Goal: Transaction & Acquisition: Purchase product/service

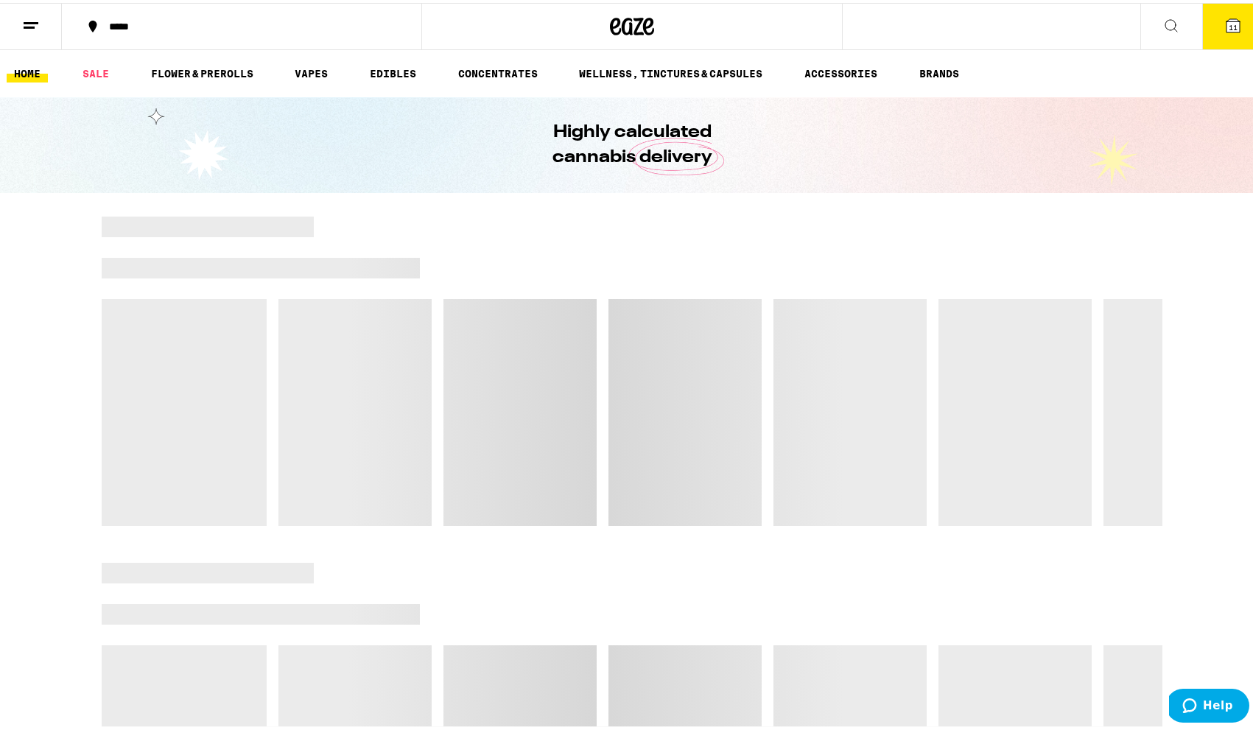
click at [169, 24] on div "*****" at bounding box center [249, 23] width 295 height 10
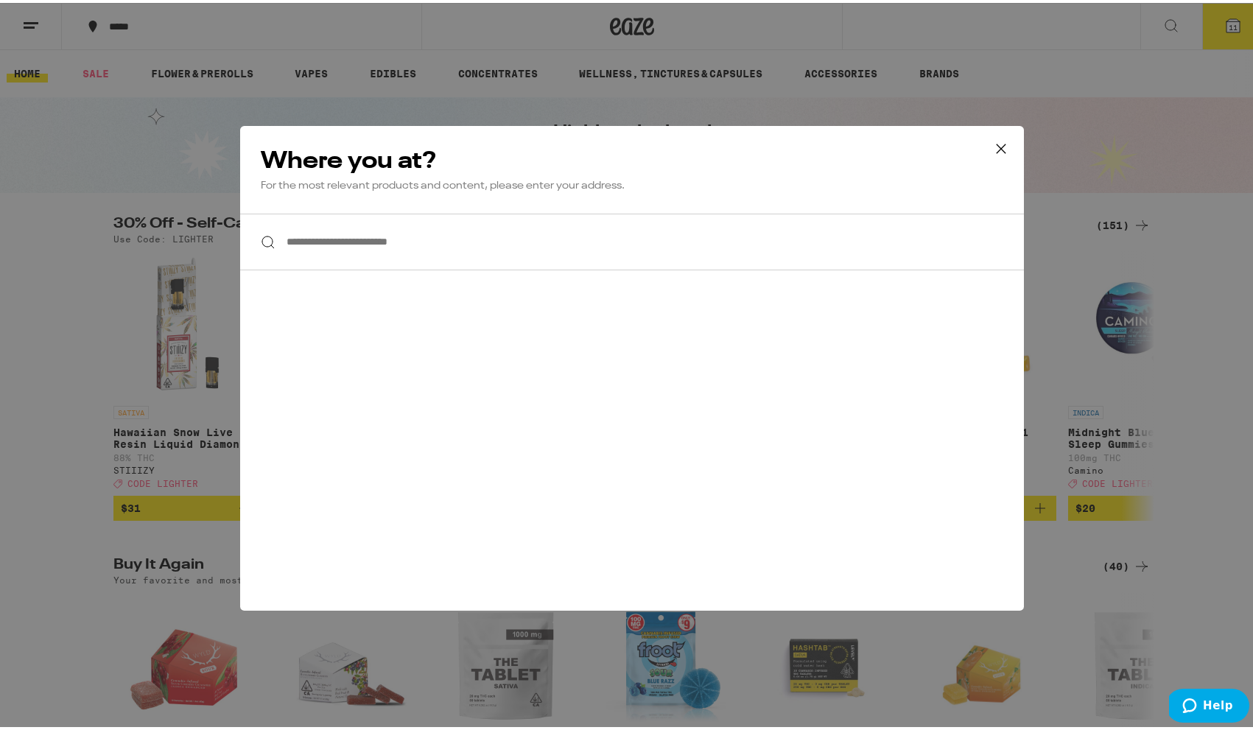
click at [431, 239] on input "**********" at bounding box center [632, 239] width 784 height 57
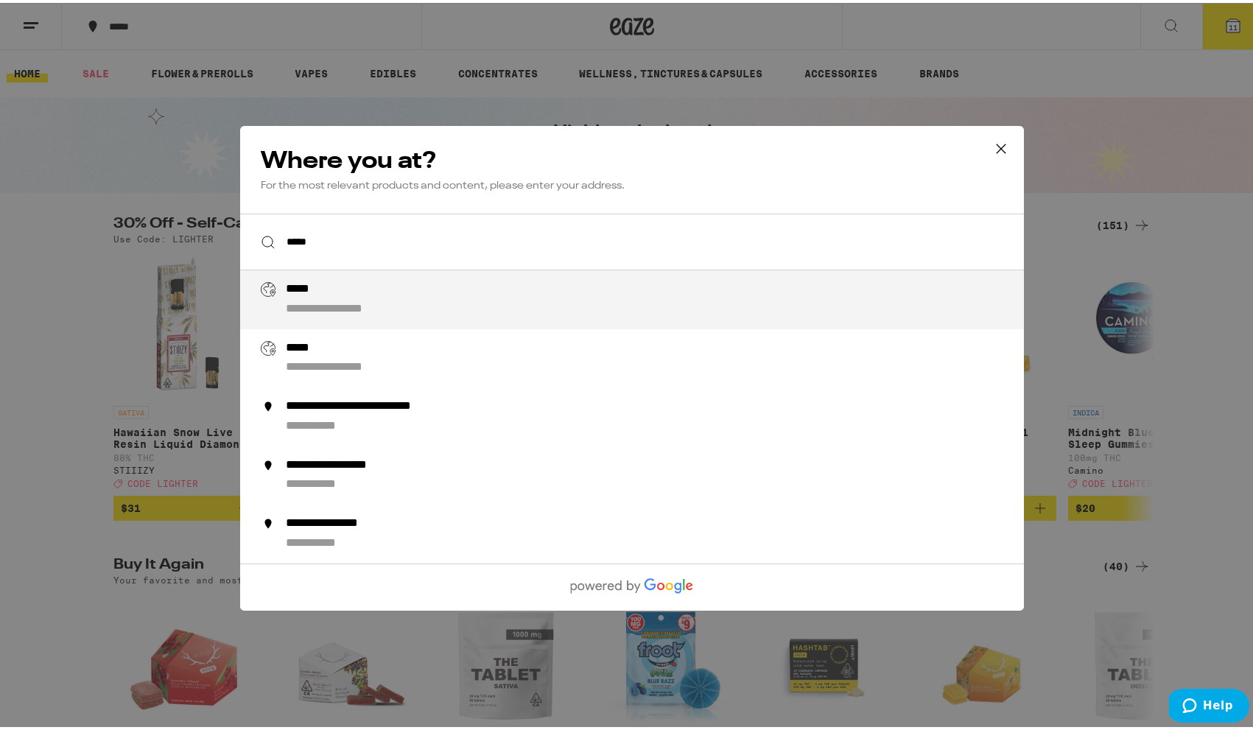
click at [303, 294] on div "*****" at bounding box center [305, 286] width 38 height 15
type input "**********"
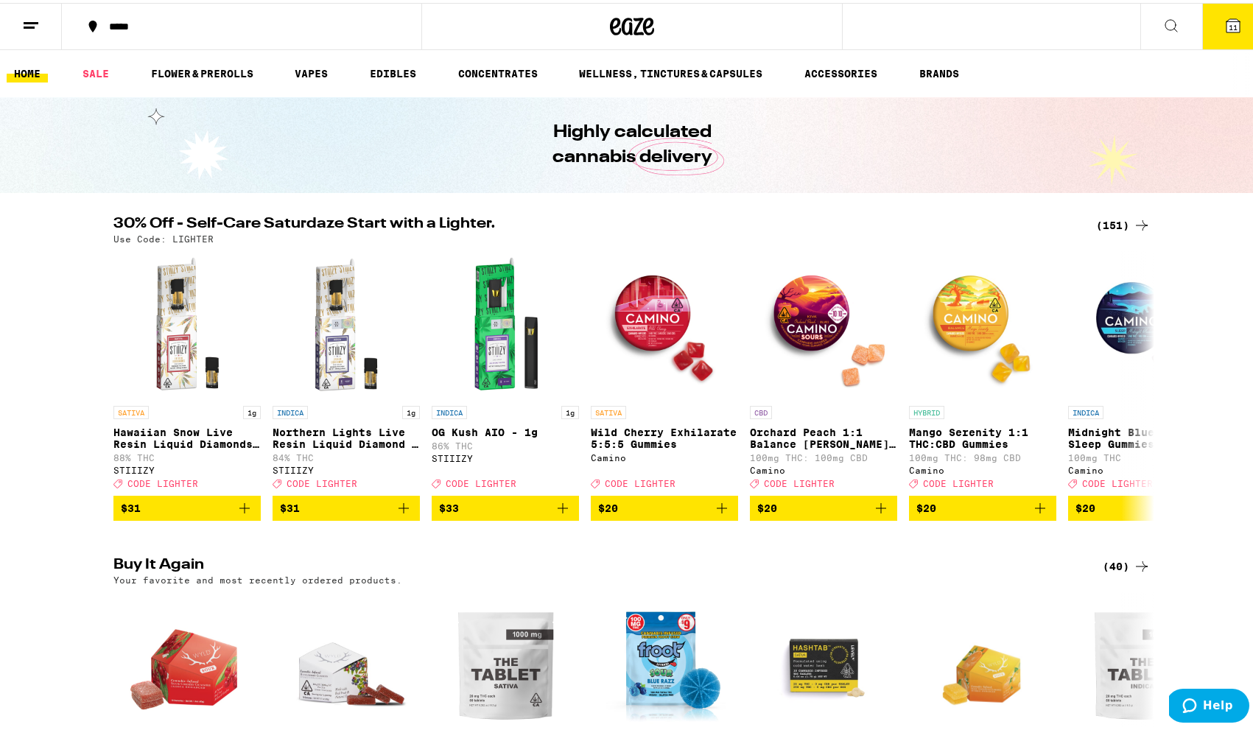
click at [1233, 34] on button "11" at bounding box center [1233, 24] width 62 height 46
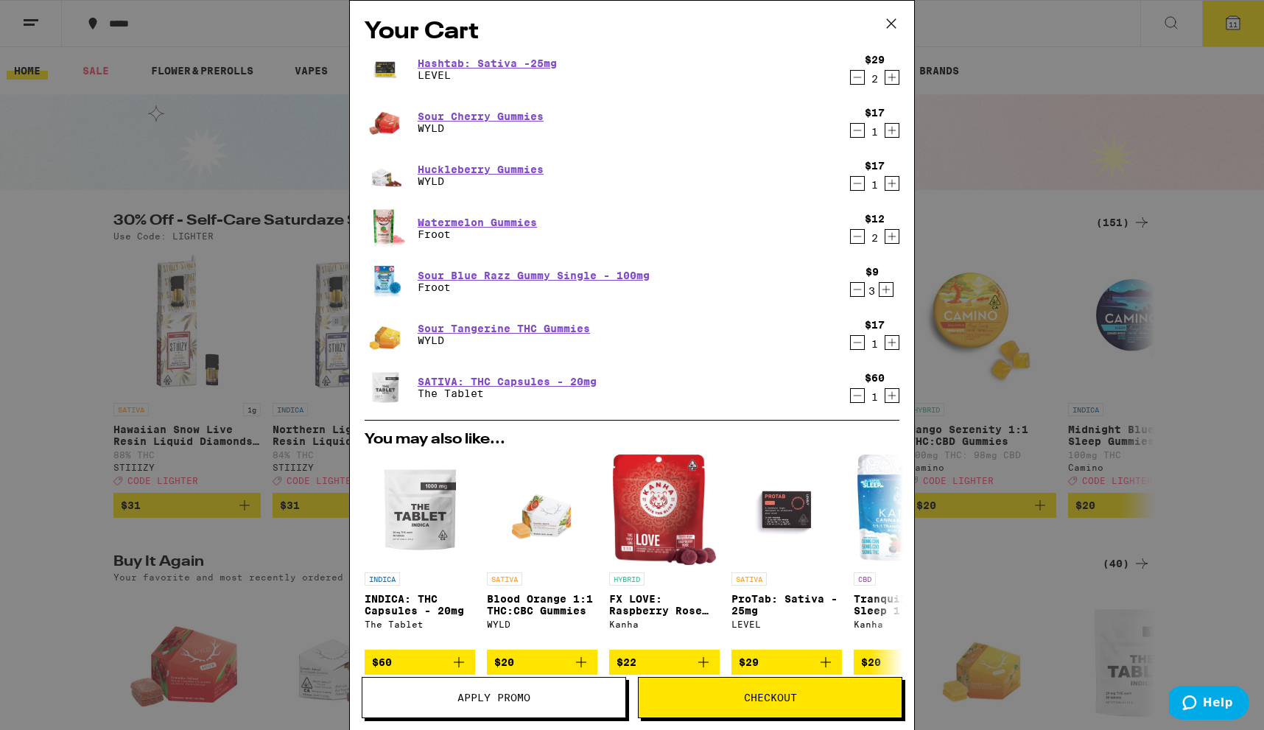
click at [854, 130] on icon "Decrement" at bounding box center [858, 130] width 8 height 0
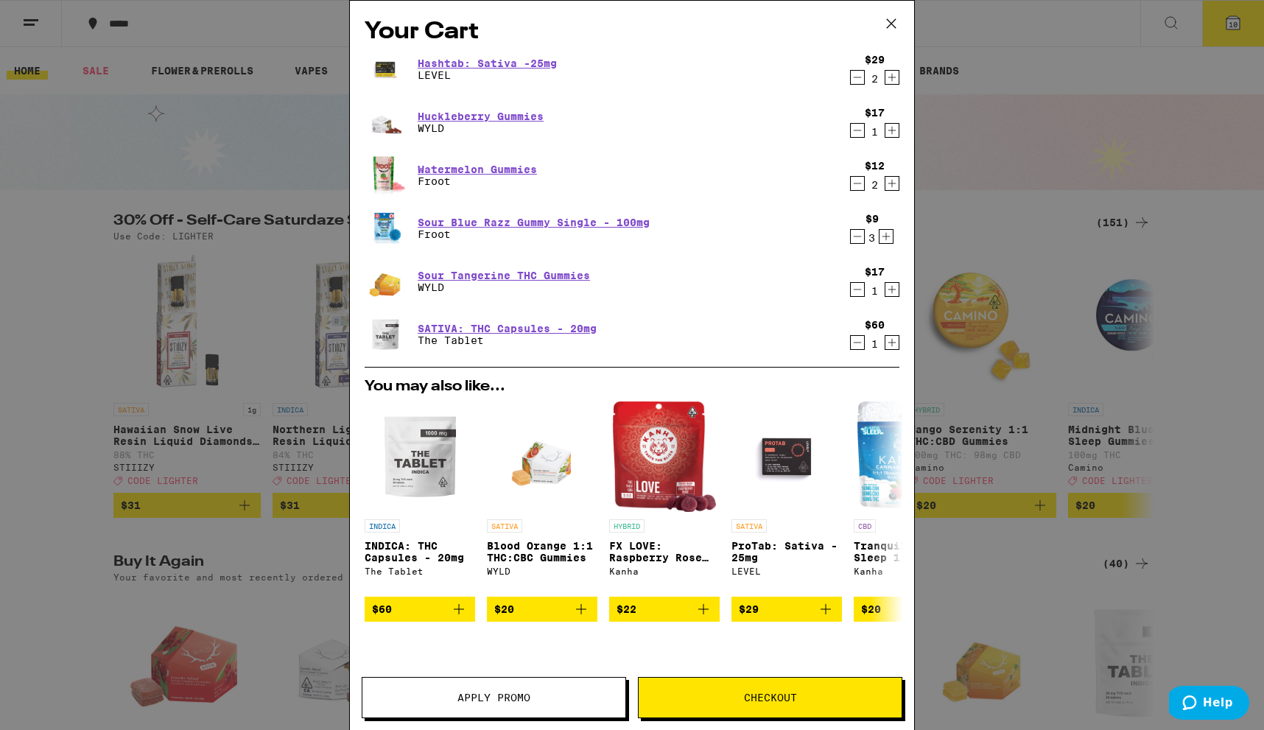
click at [851, 127] on icon "Decrement" at bounding box center [857, 131] width 13 height 18
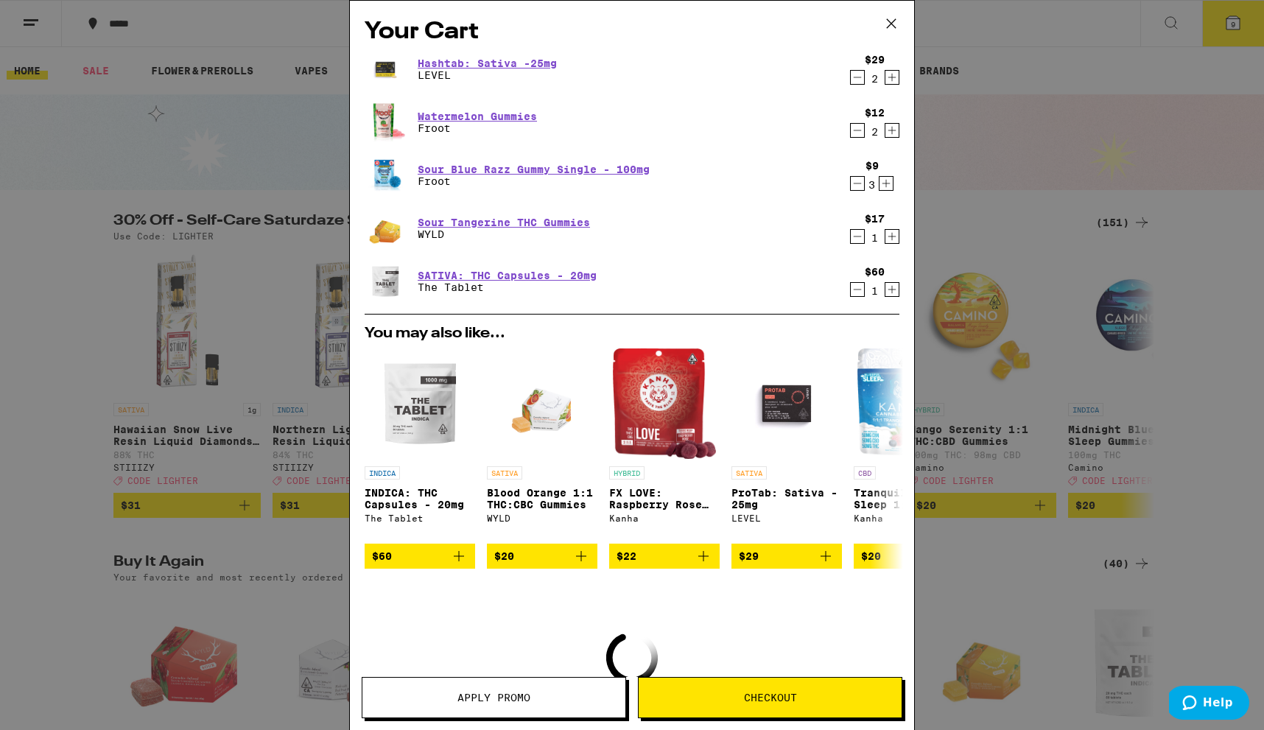
click at [851, 127] on icon "Decrement" at bounding box center [857, 131] width 13 height 18
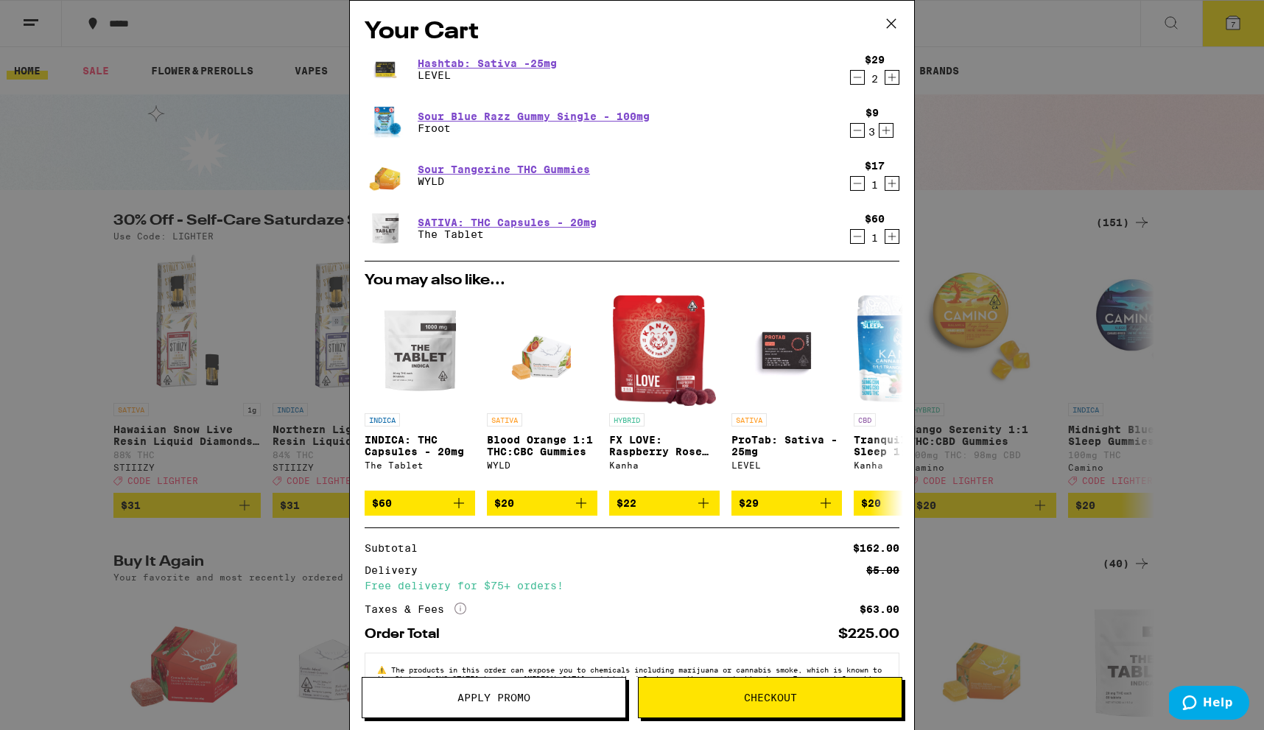
click at [851, 134] on icon "Decrement" at bounding box center [857, 131] width 13 height 18
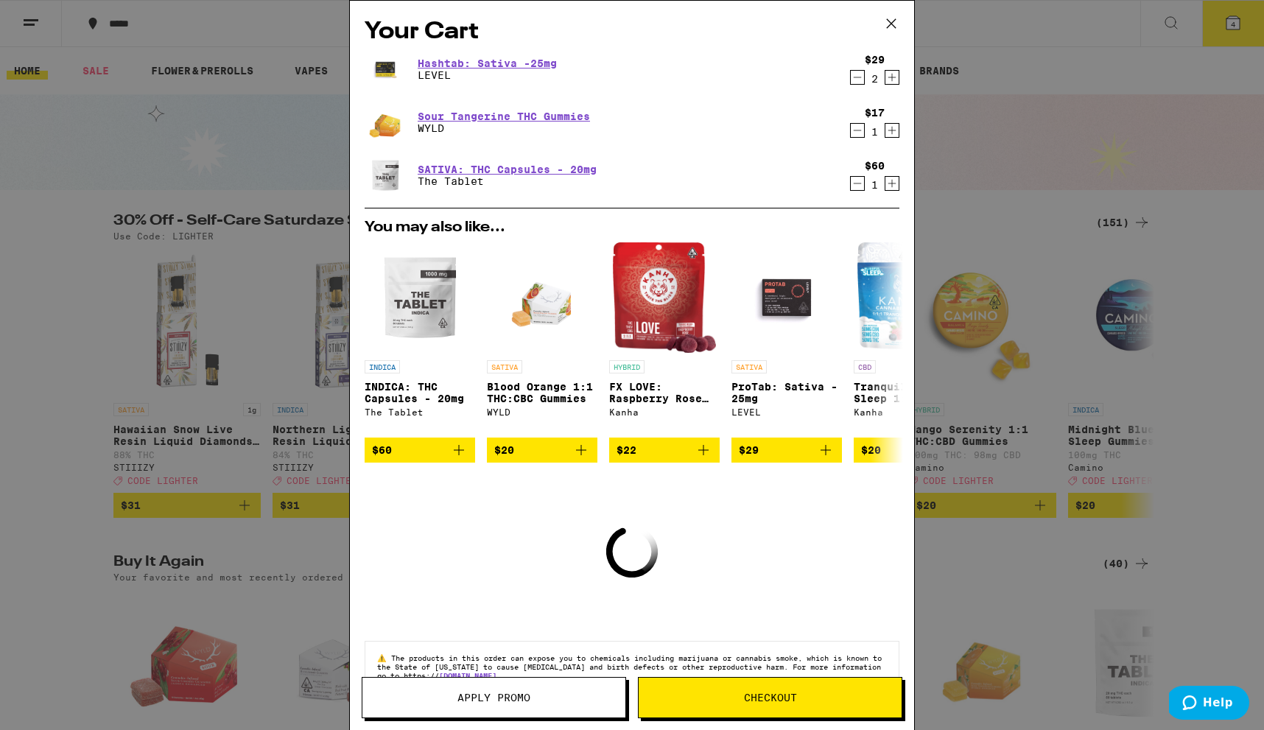
click at [851, 134] on icon "Decrement" at bounding box center [857, 131] width 13 height 18
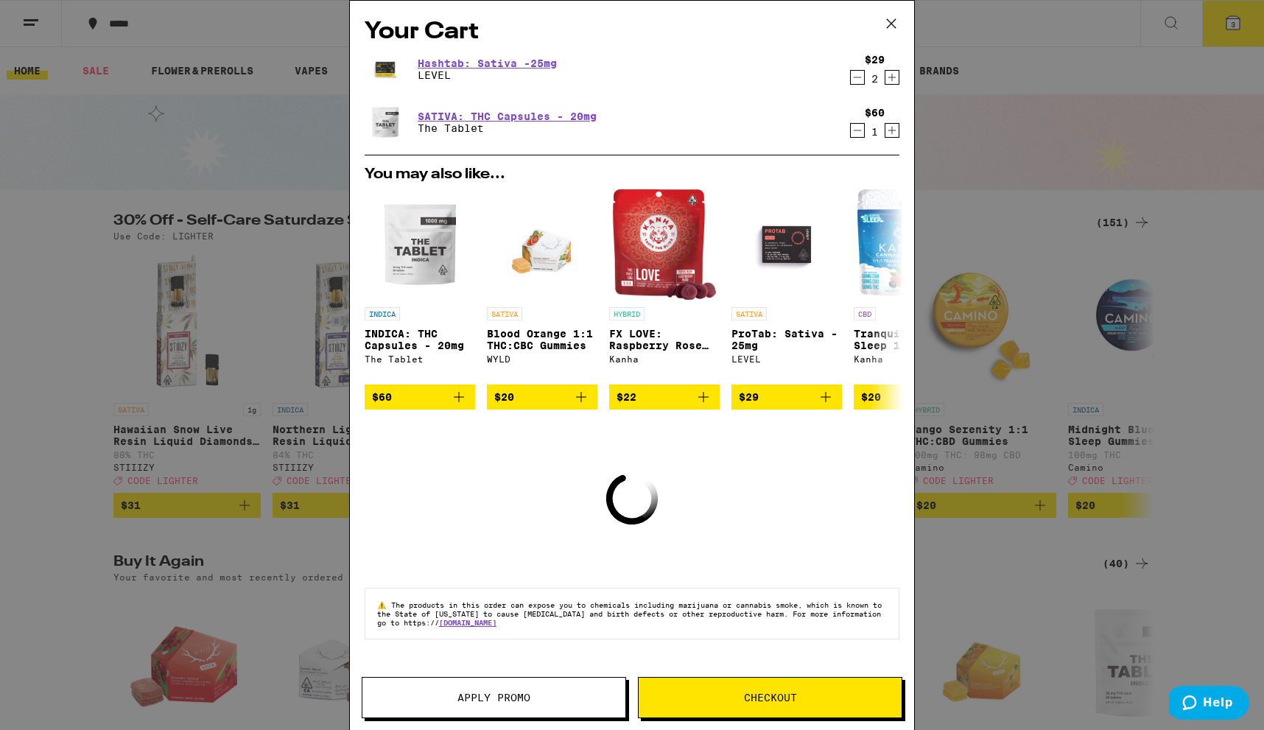
click at [849, 134] on div "$60 1" at bounding box center [871, 122] width 55 height 31
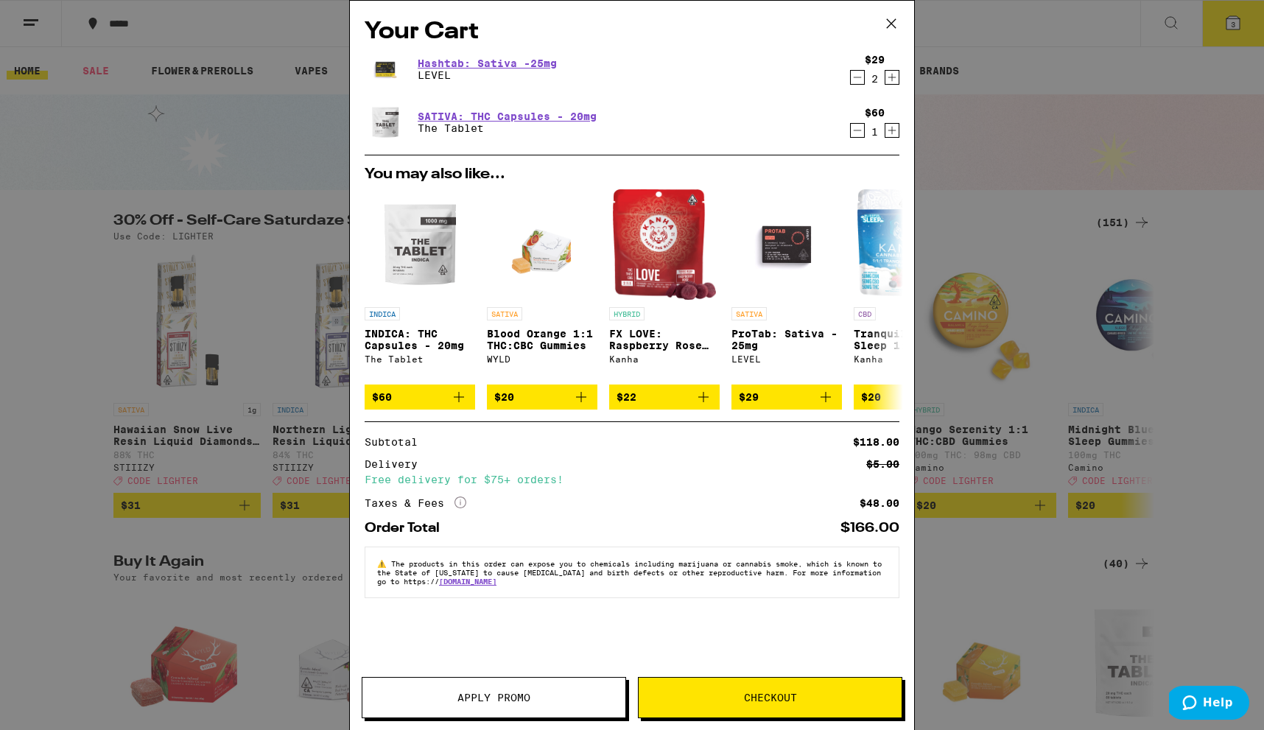
click at [854, 130] on icon "Decrement" at bounding box center [858, 130] width 8 height 0
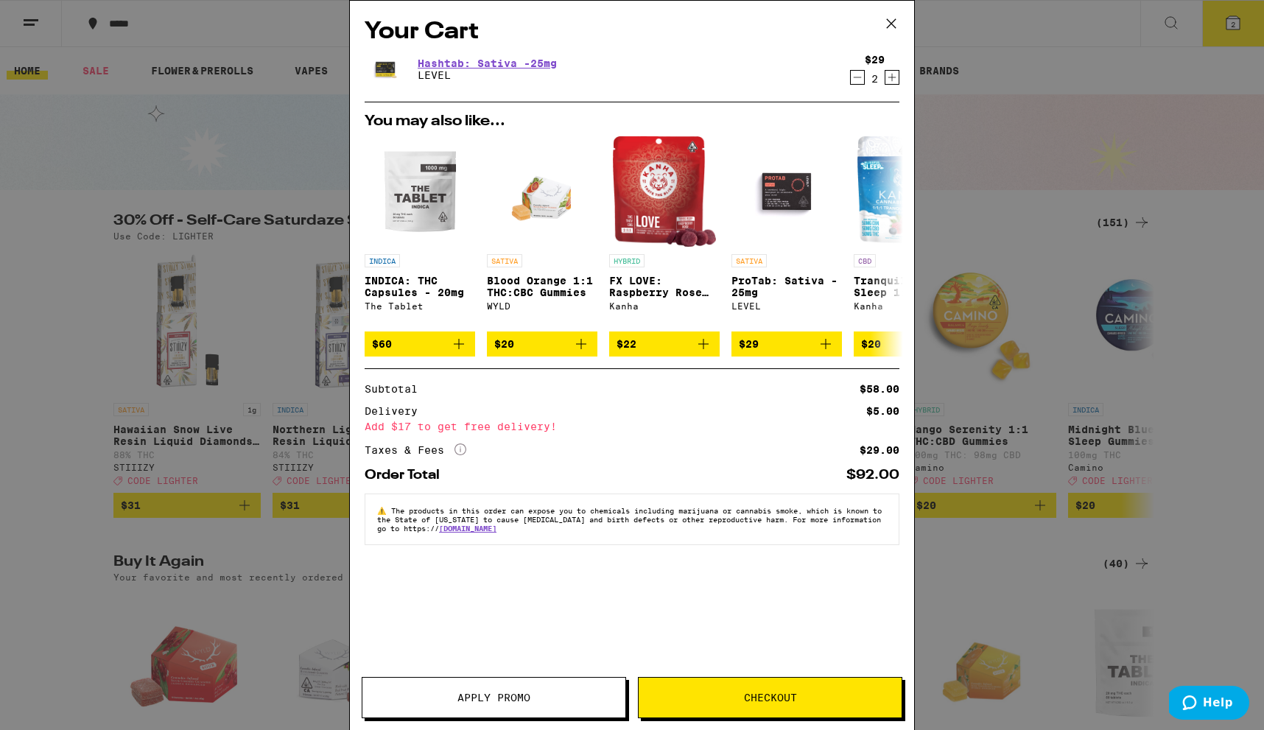
click at [1012, 46] on div "Your Cart Hashtab: Sativa -25mg LEVEL $29 2 You may also like... INDICA INDICA:…" at bounding box center [632, 365] width 1264 height 730
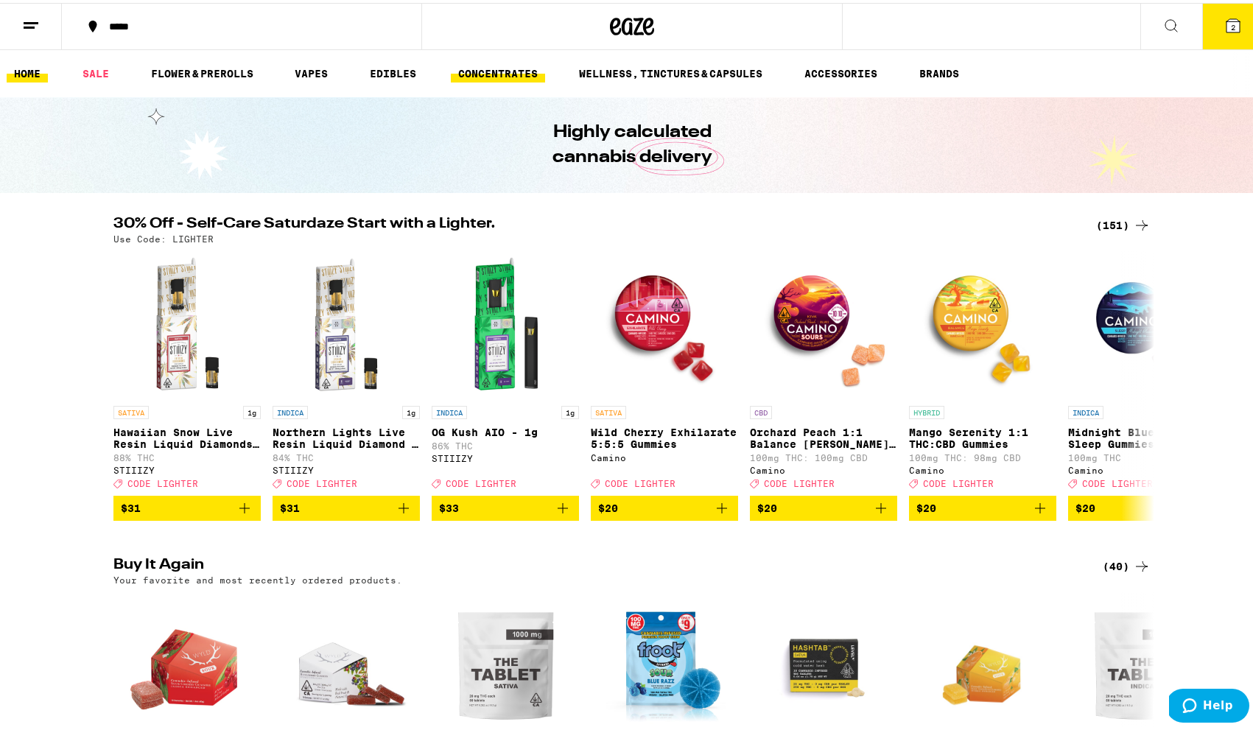
click at [516, 69] on link "CONCENTRATES" at bounding box center [498, 71] width 94 height 18
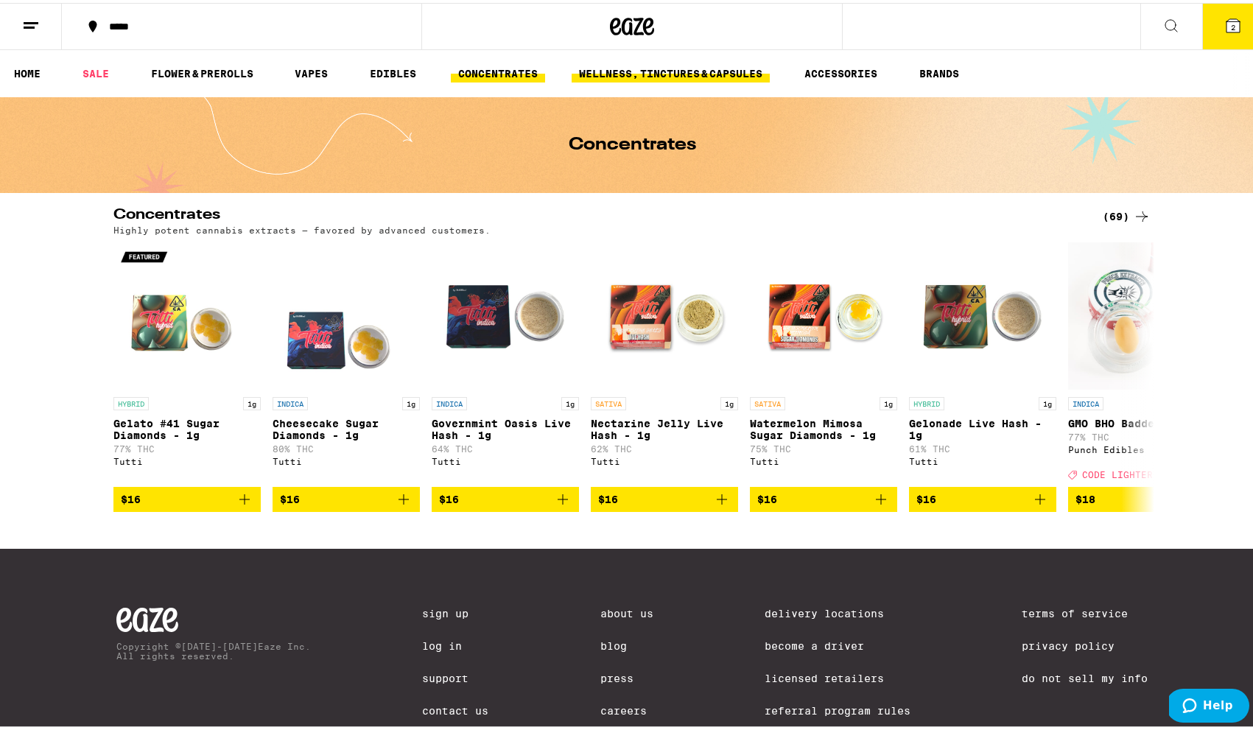
click at [626, 70] on link "WELLNESS, TINCTURES & CAPSULES" at bounding box center [671, 71] width 198 height 18
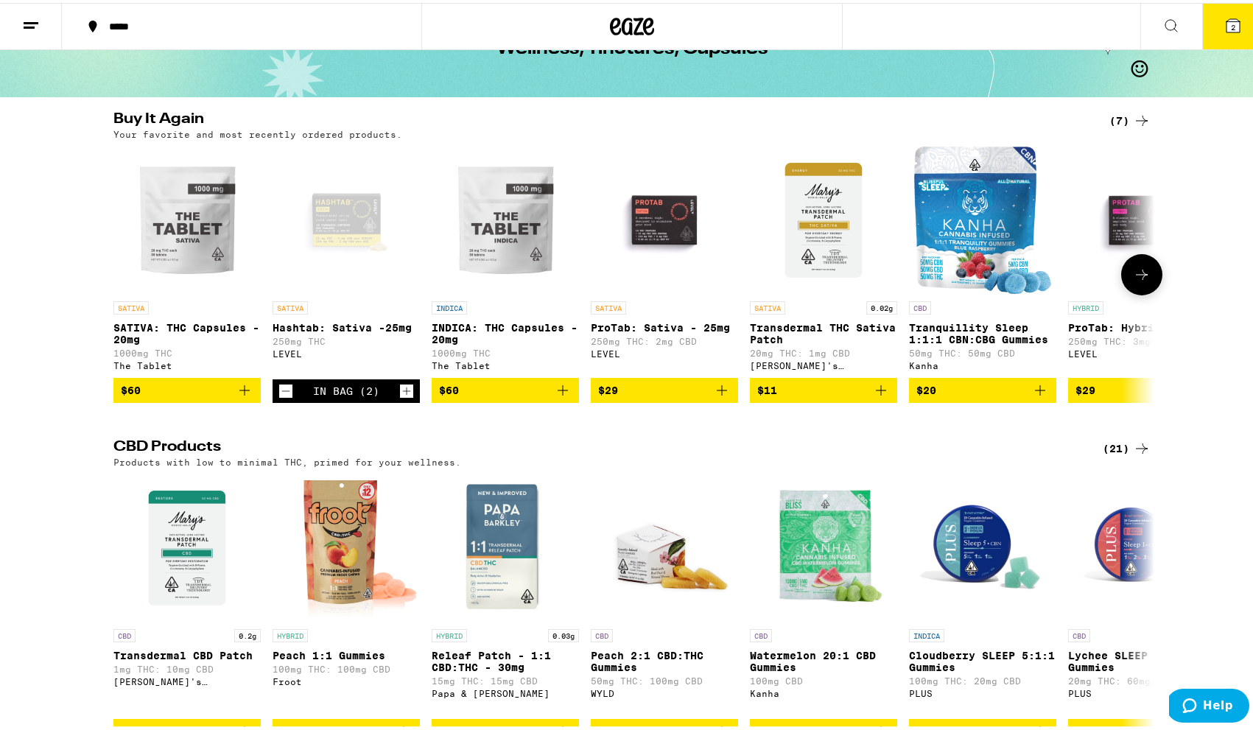
scroll to position [108, 0]
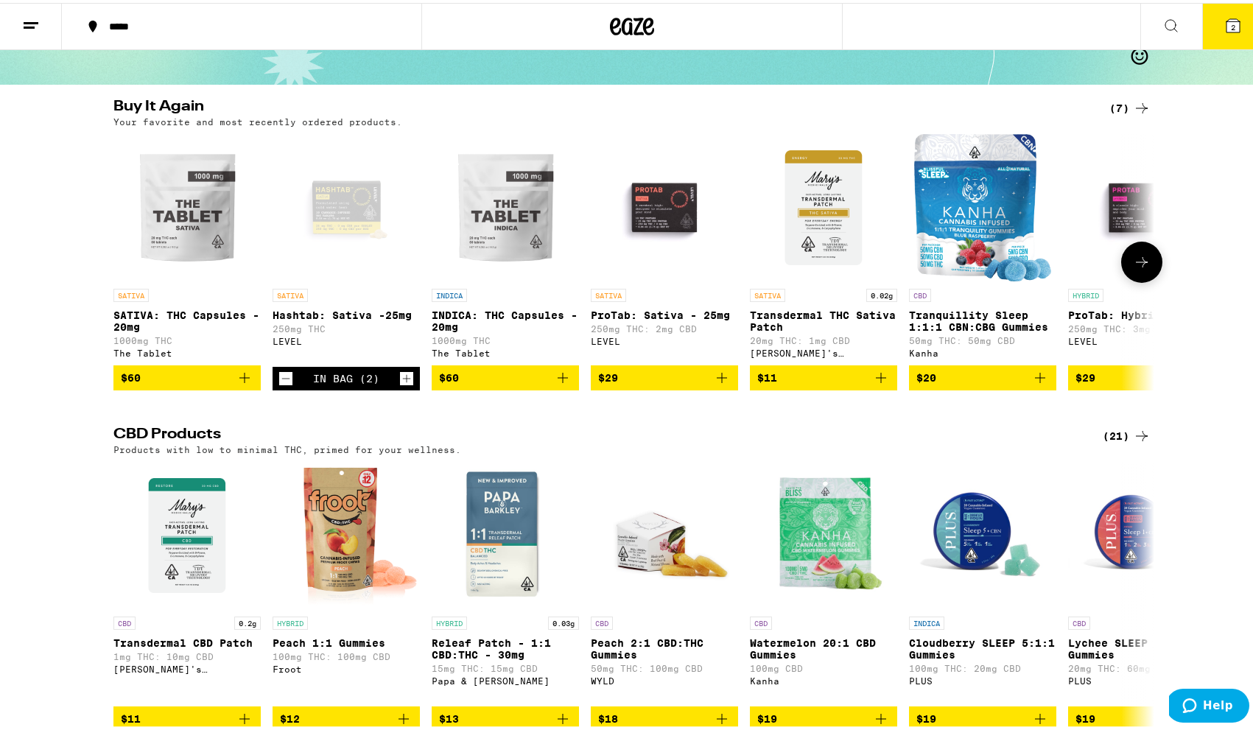
click at [1133, 268] on icon at bounding box center [1142, 259] width 18 height 18
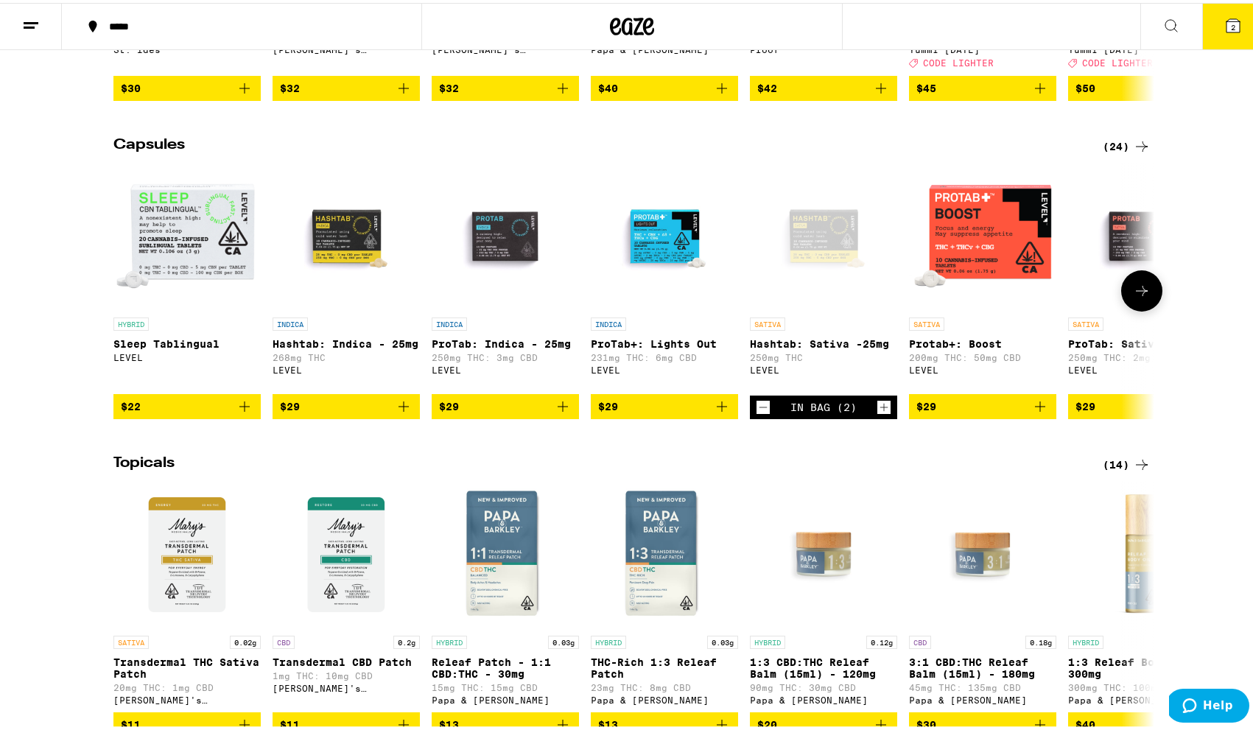
scroll to position [1073, 0]
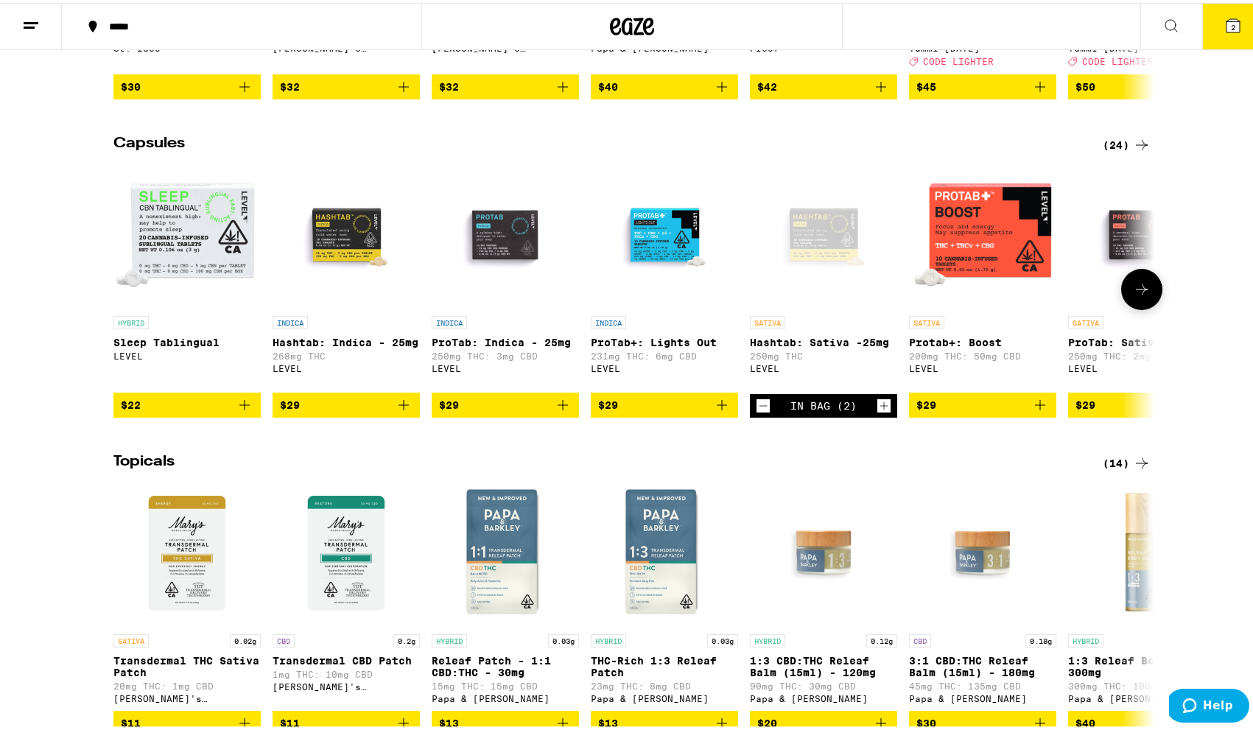
click at [1135, 295] on icon at bounding box center [1142, 287] width 18 height 18
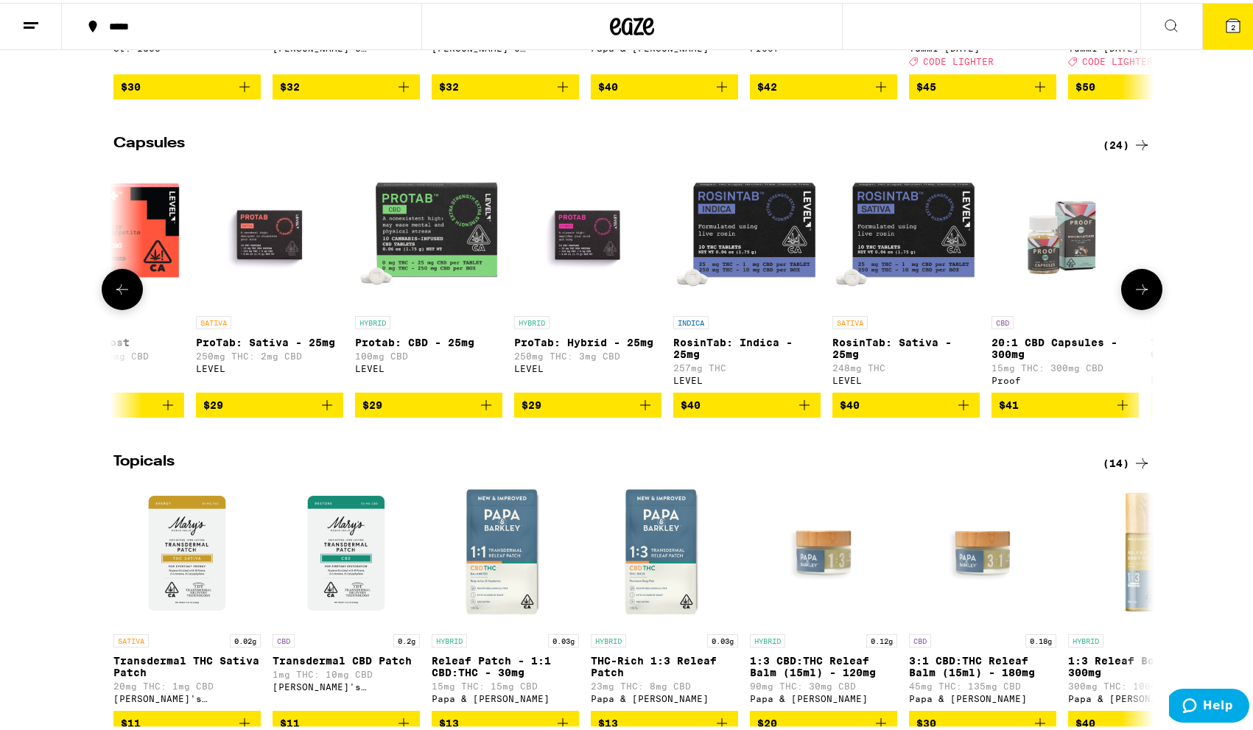
scroll to position [0, 877]
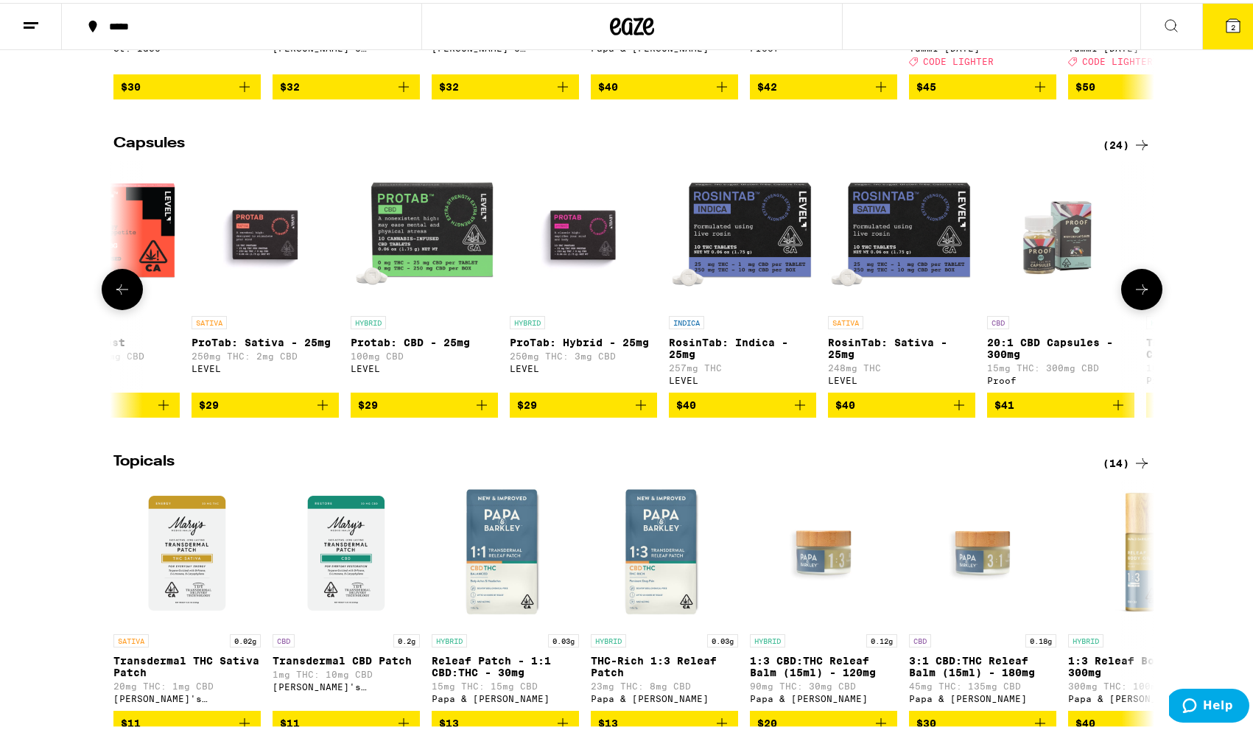
click at [1134, 295] on icon at bounding box center [1142, 287] width 18 height 18
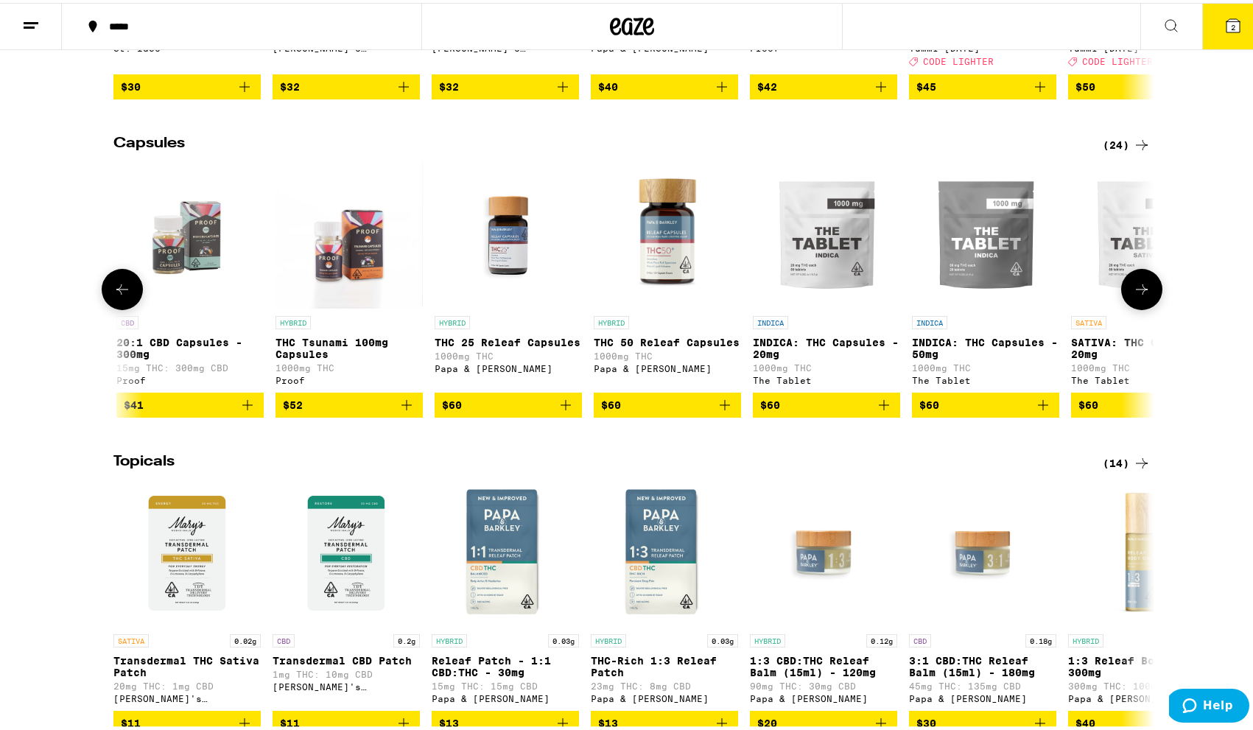
scroll to position [0, 1753]
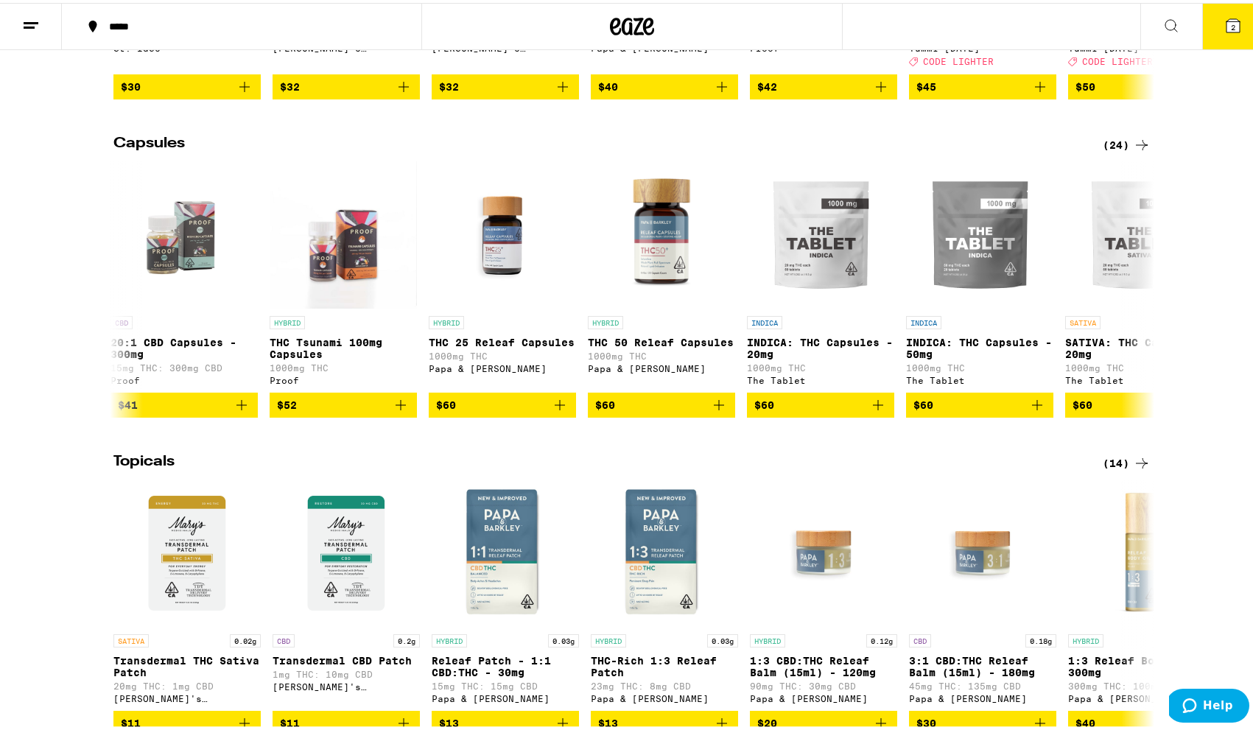
click at [1231, 27] on span "2" at bounding box center [1233, 24] width 4 height 9
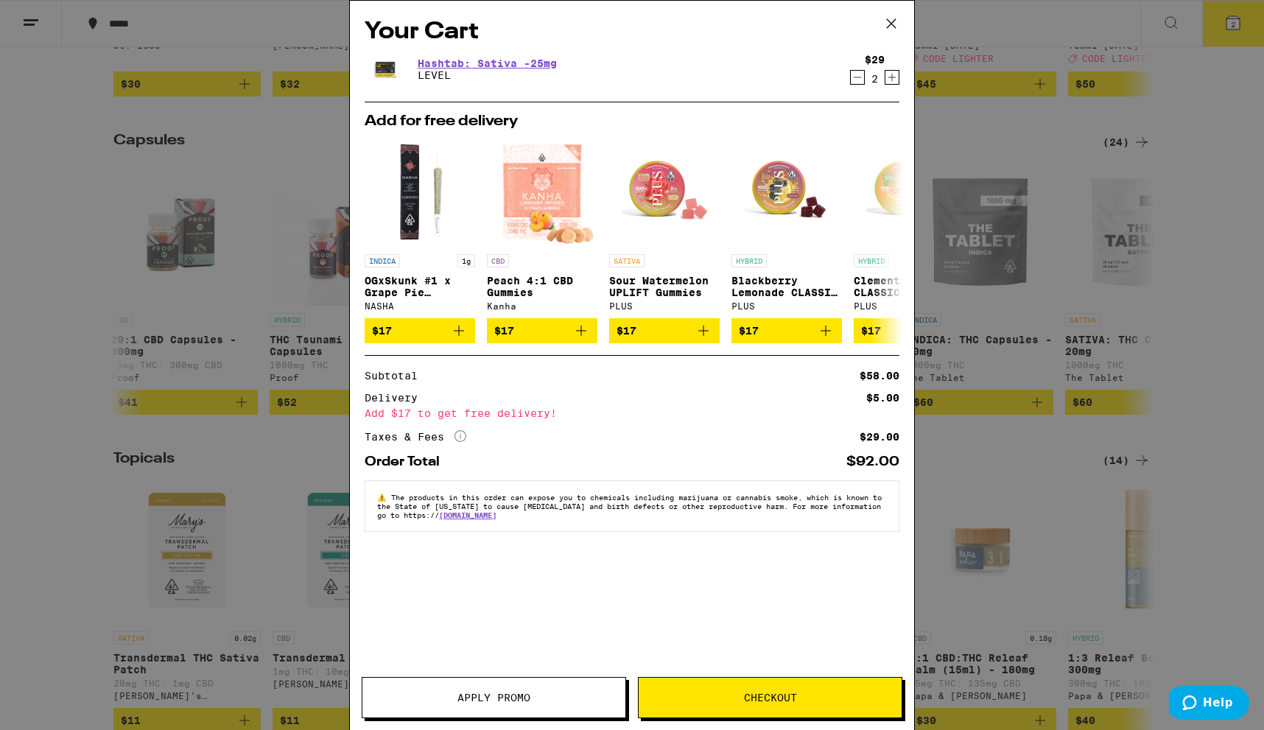
click at [1176, 374] on div "Your Cart Hashtab: Sativa -25mg LEVEL $29 2 Add for free delivery INDICA 1g OGx…" at bounding box center [632, 365] width 1264 height 730
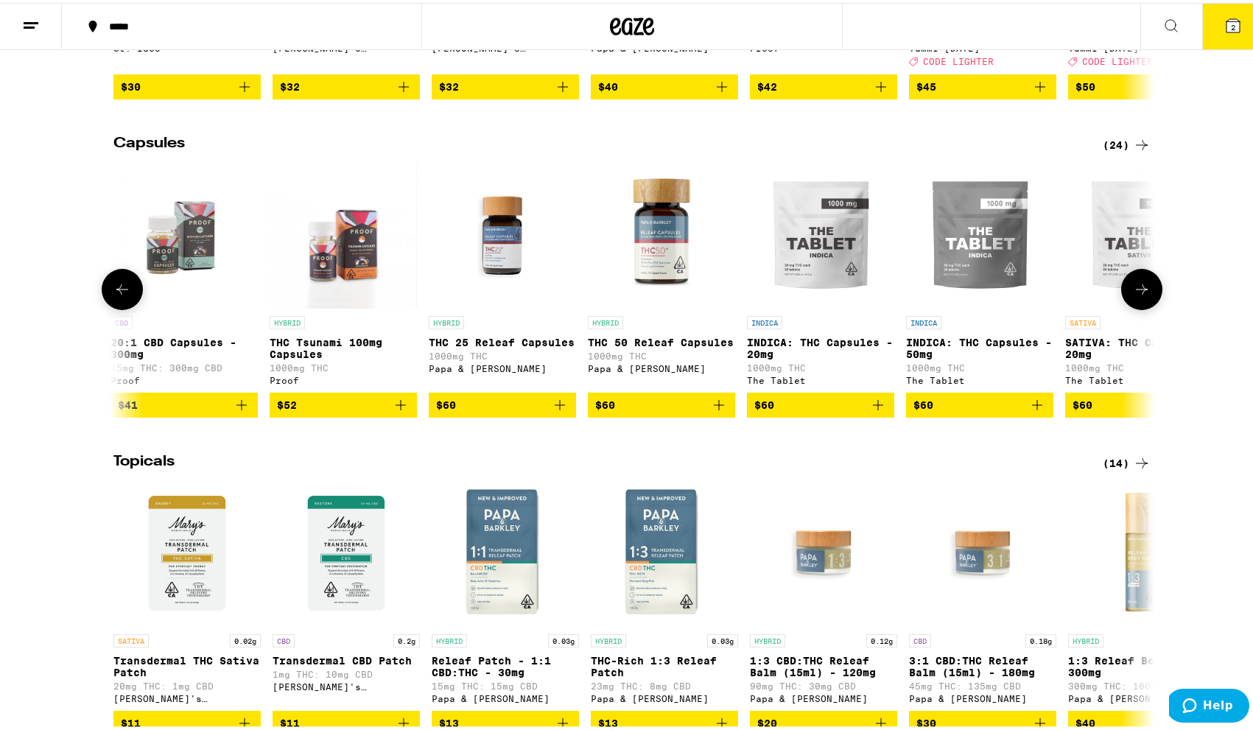
click at [1139, 292] on icon at bounding box center [1142, 286] width 12 height 10
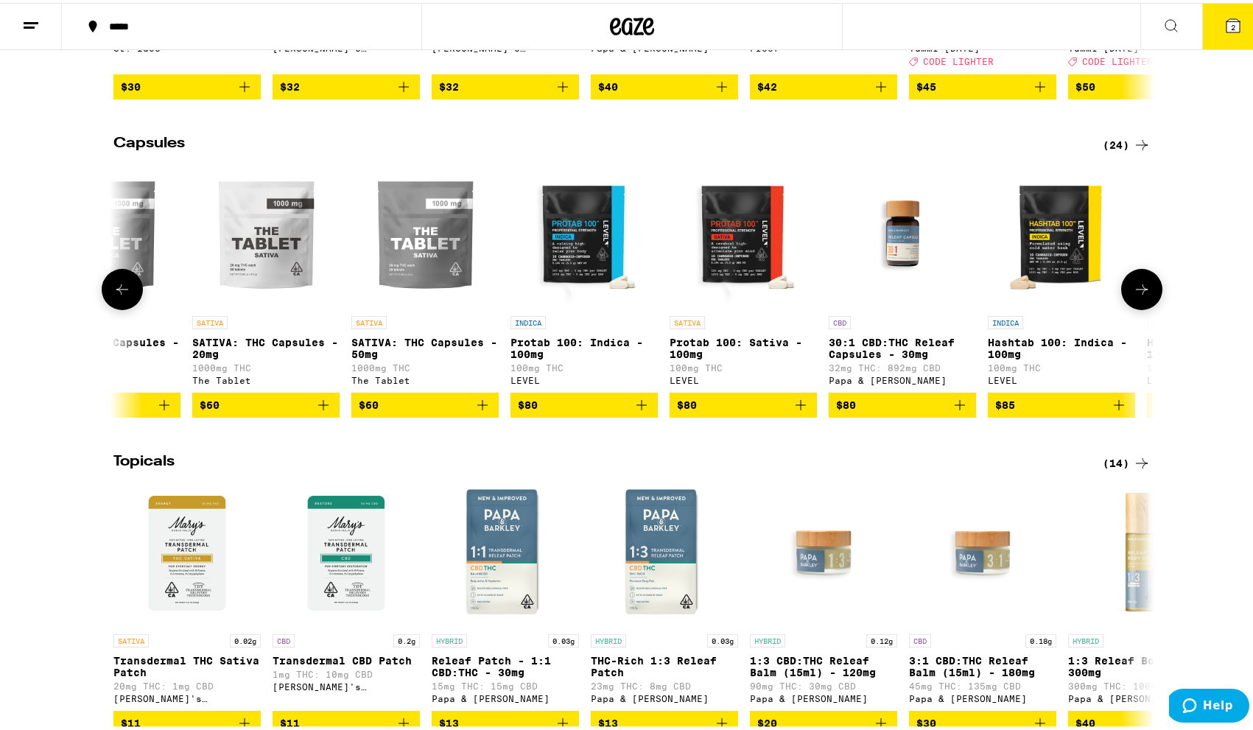
scroll to position [0, 2630]
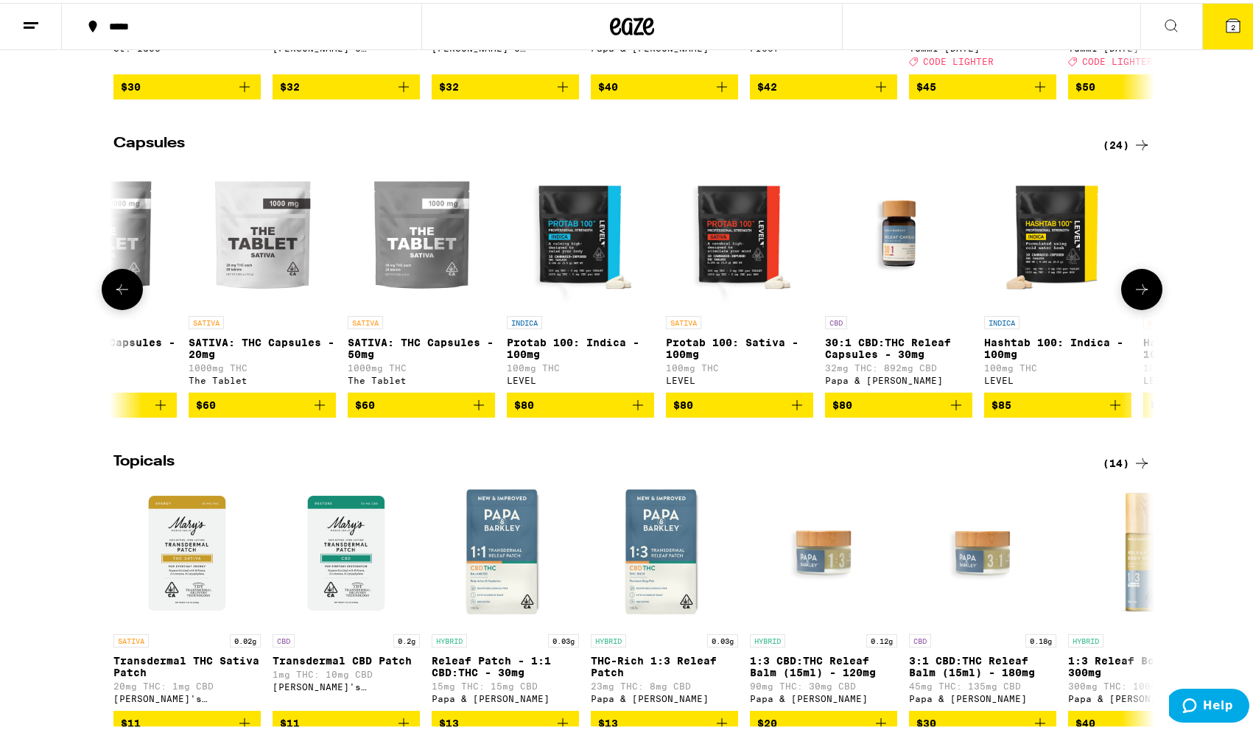
click at [1143, 295] on icon at bounding box center [1142, 287] width 18 height 18
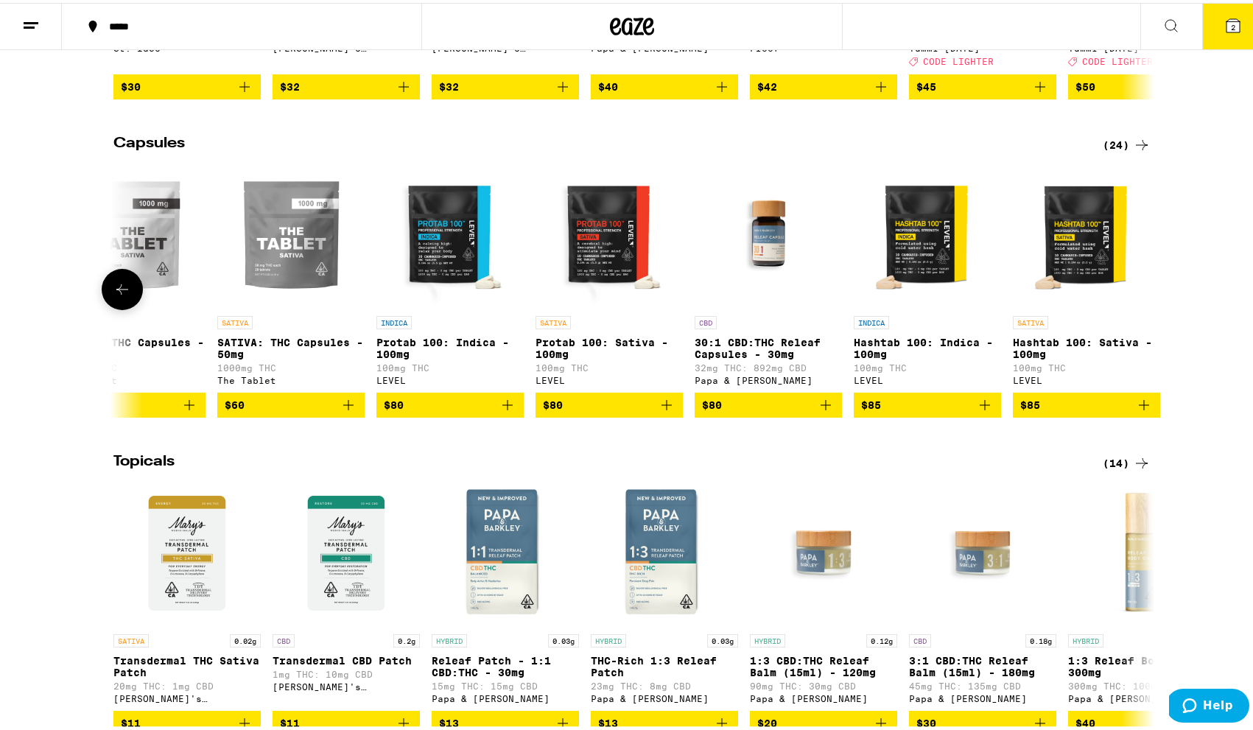
scroll to position [0, 2782]
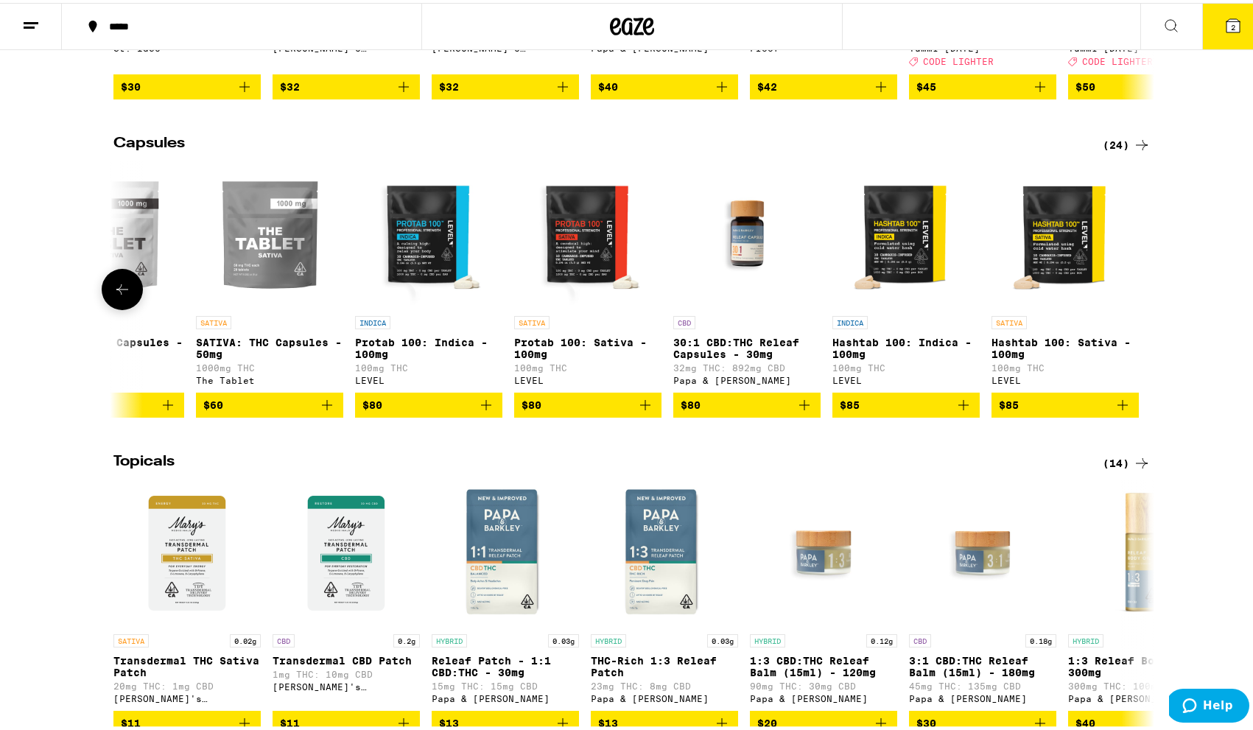
click at [1085, 276] on img "Open page for Hashtab 100: Sativa - 100mg from LEVEL" at bounding box center [1065, 231] width 147 height 147
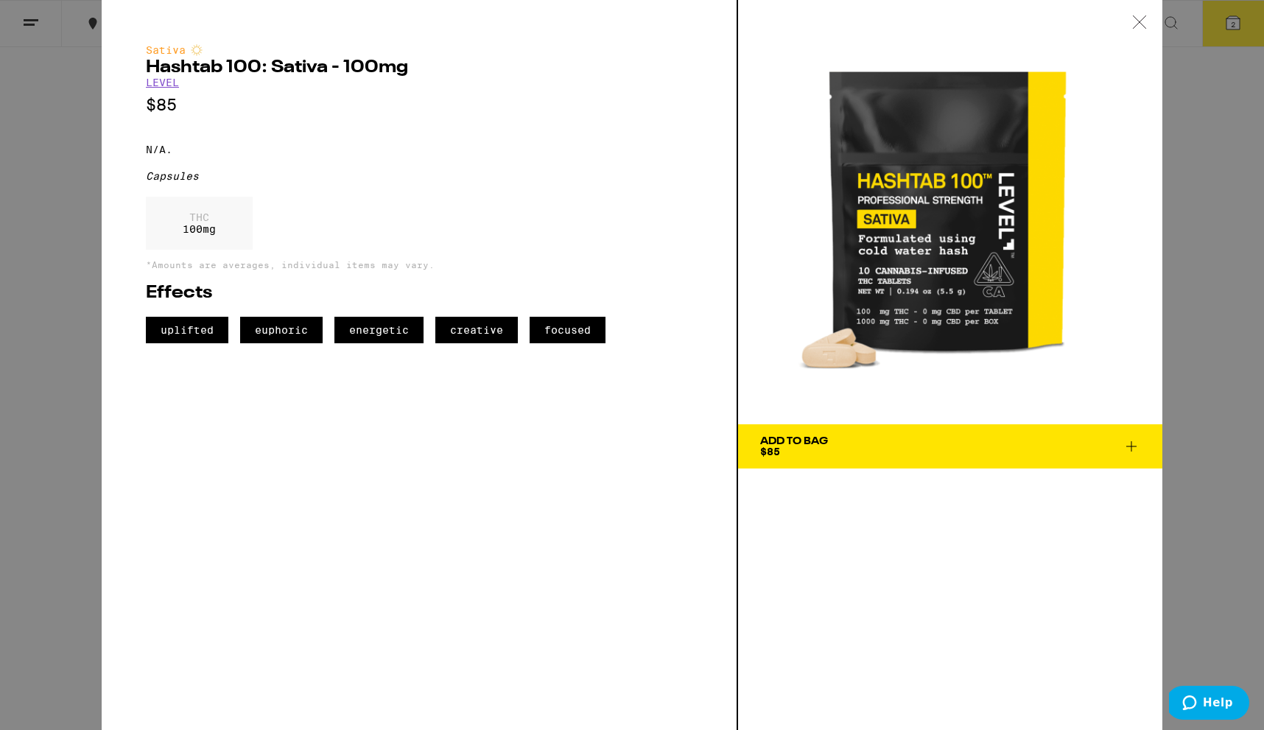
click at [1252, 342] on div "Sativa Hashtab 100: Sativa - 100mg LEVEL $85 N/A. Capsules THC 100 mg *Amounts …" at bounding box center [632, 365] width 1264 height 730
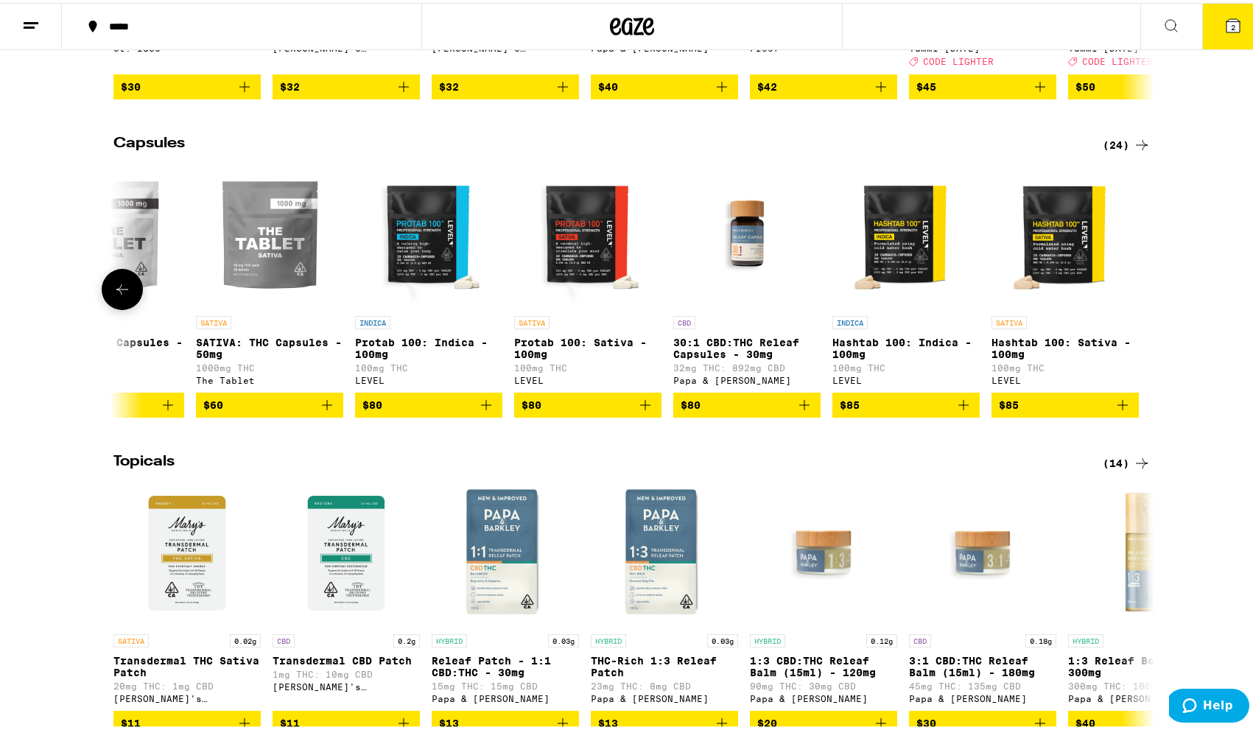
scroll to position [1077, 0]
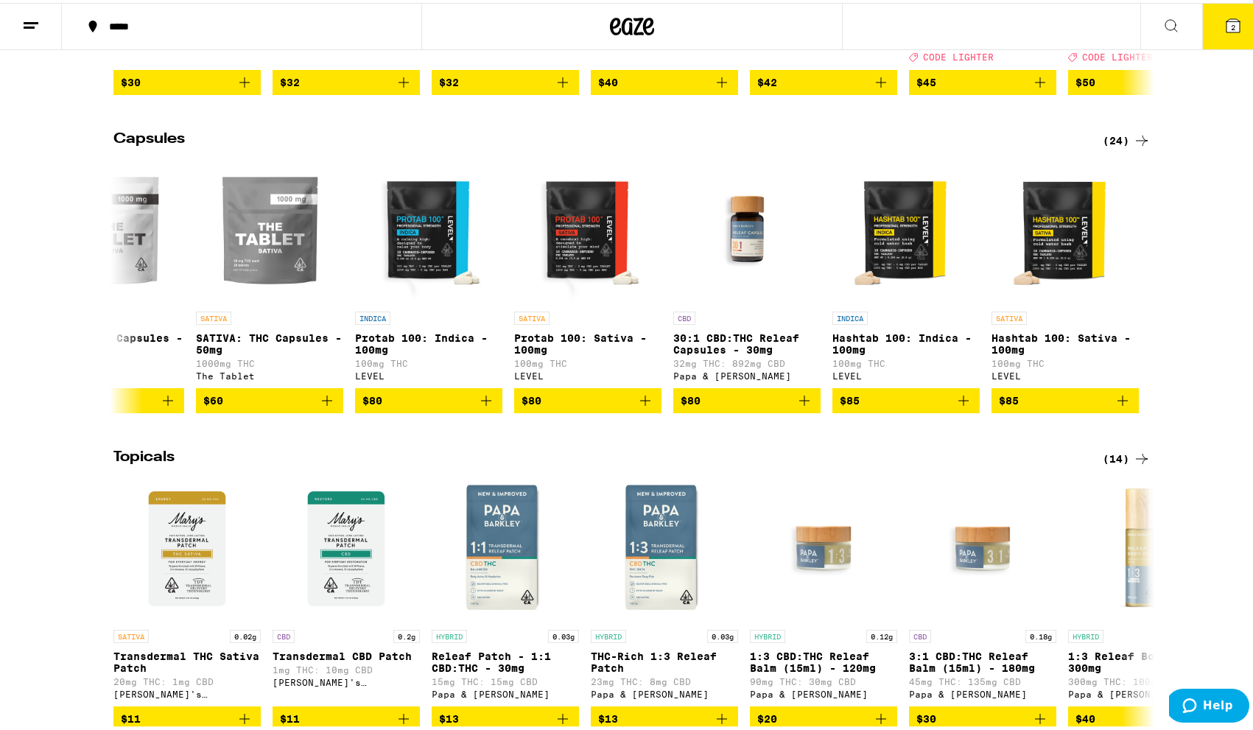
click at [1133, 147] on icon at bounding box center [1142, 138] width 18 height 18
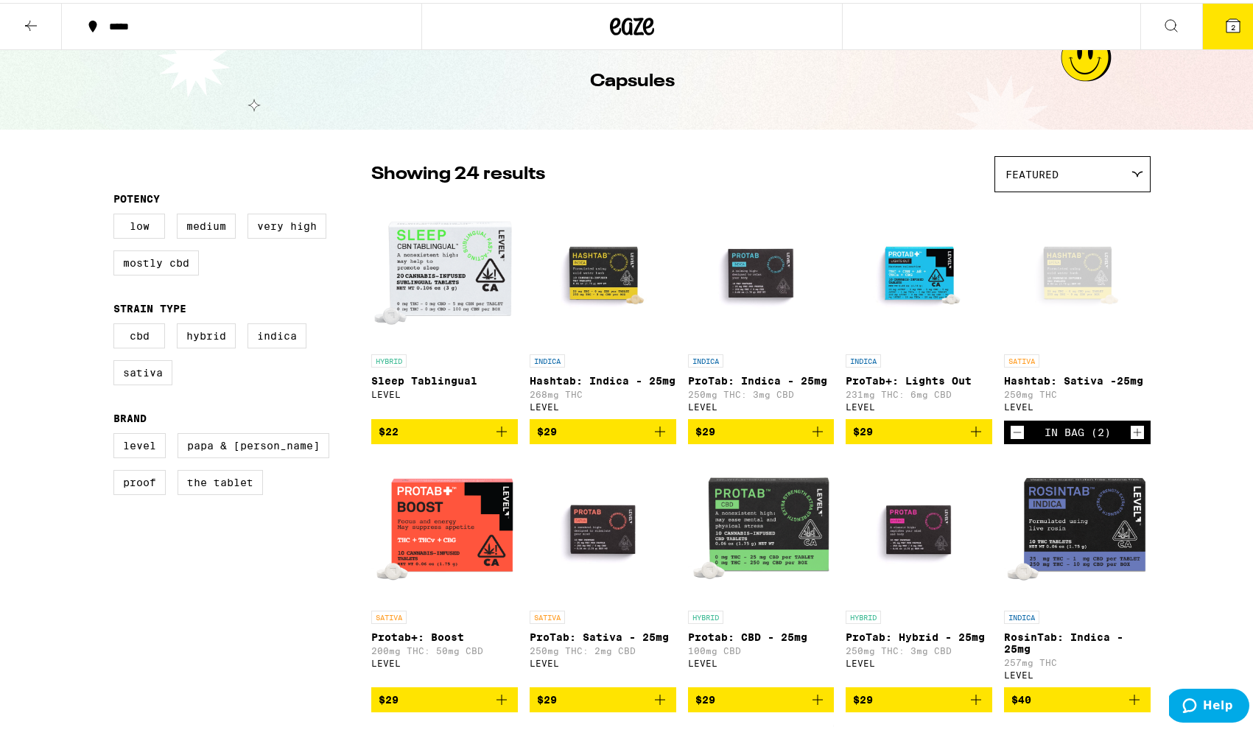
scroll to position [18, 0]
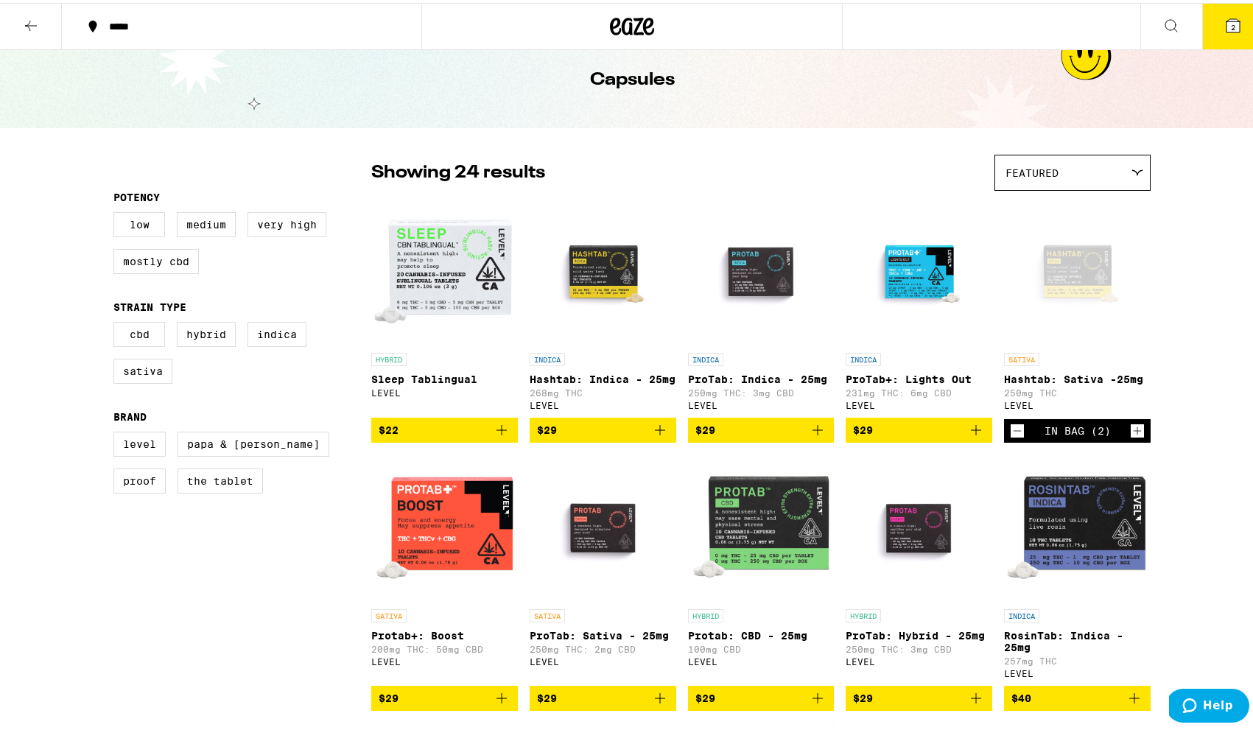
click at [625, 22] on icon at bounding box center [633, 24] width 22 height 18
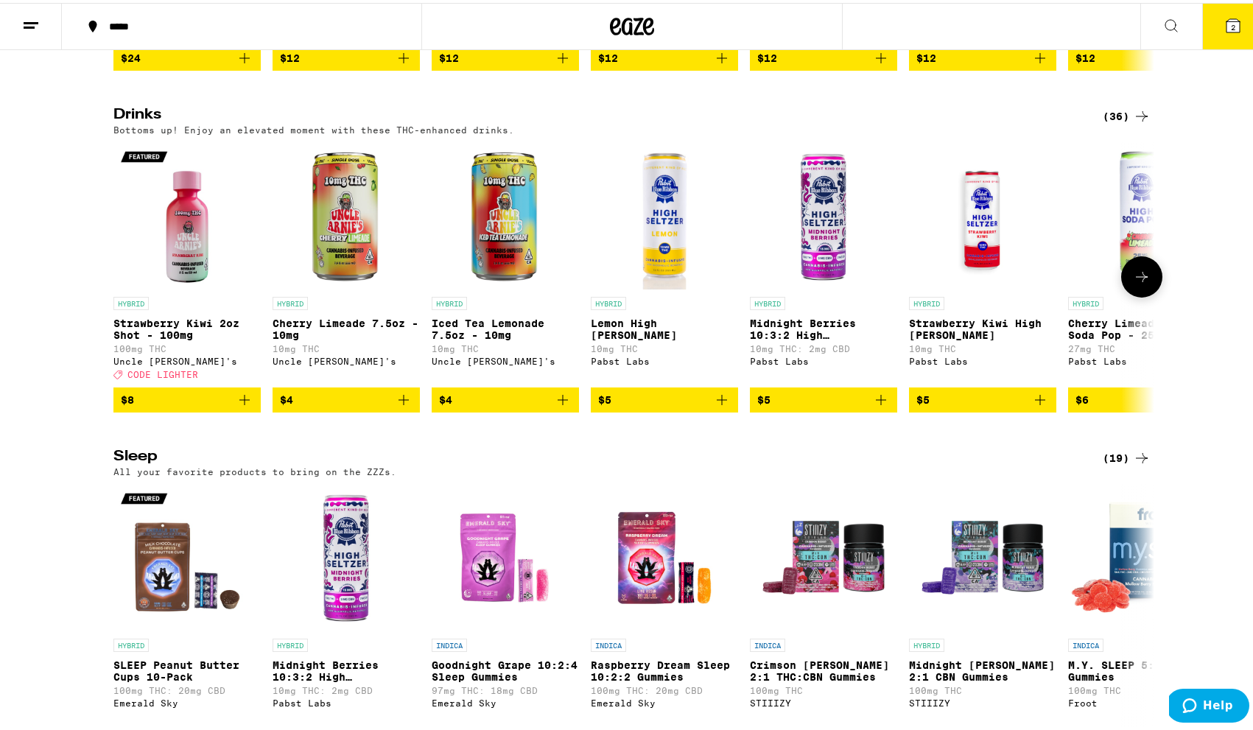
scroll to position [4258, 0]
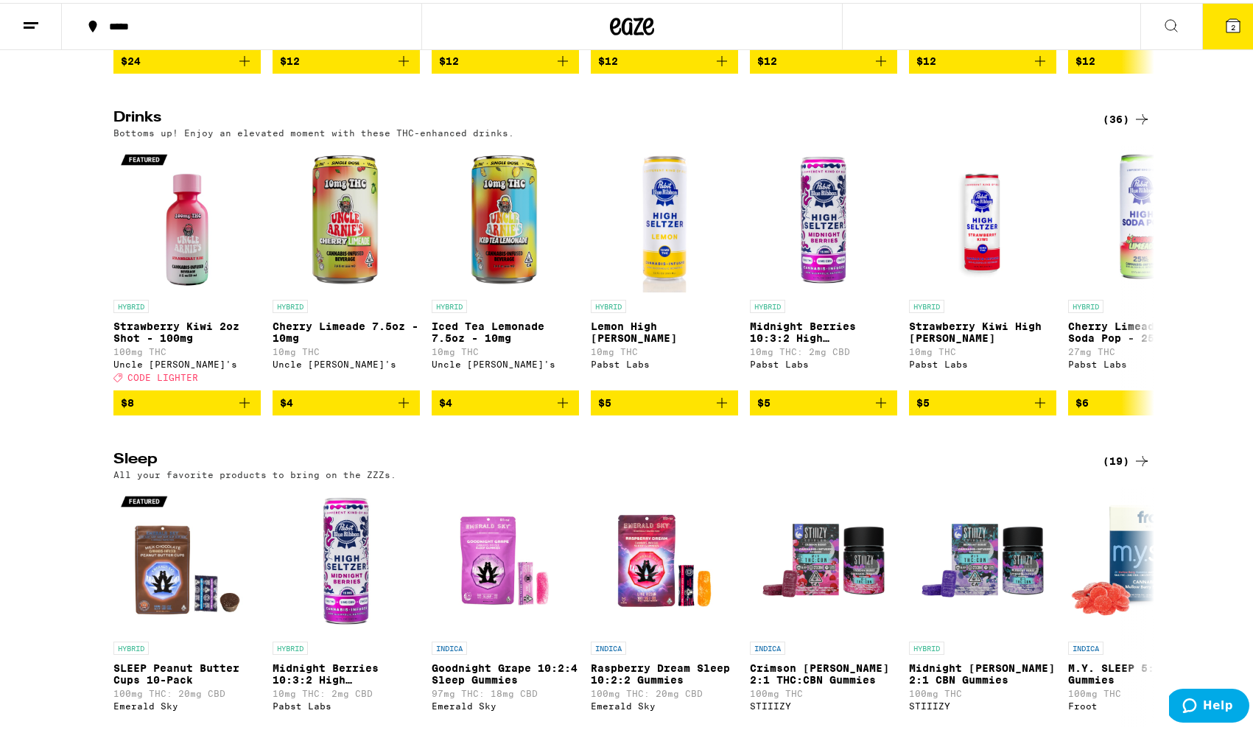
click at [1112, 125] on div "(36)" at bounding box center [1127, 117] width 48 height 18
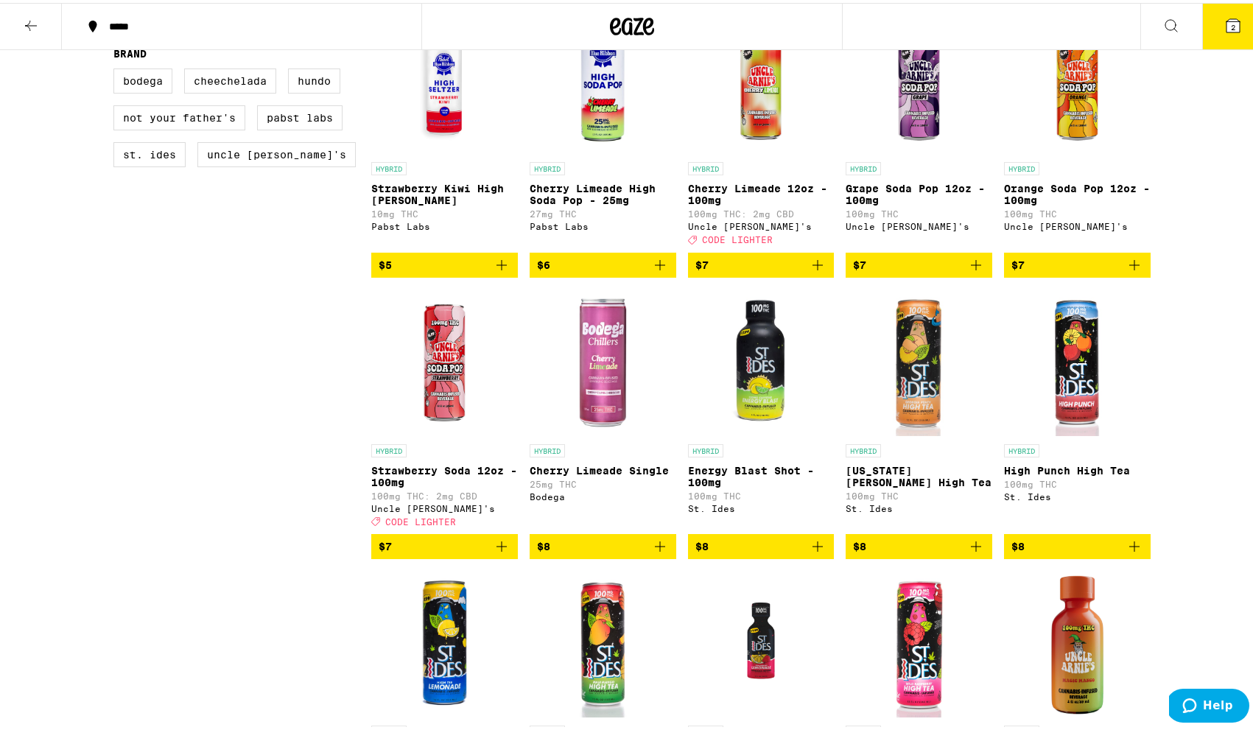
scroll to position [494, 0]
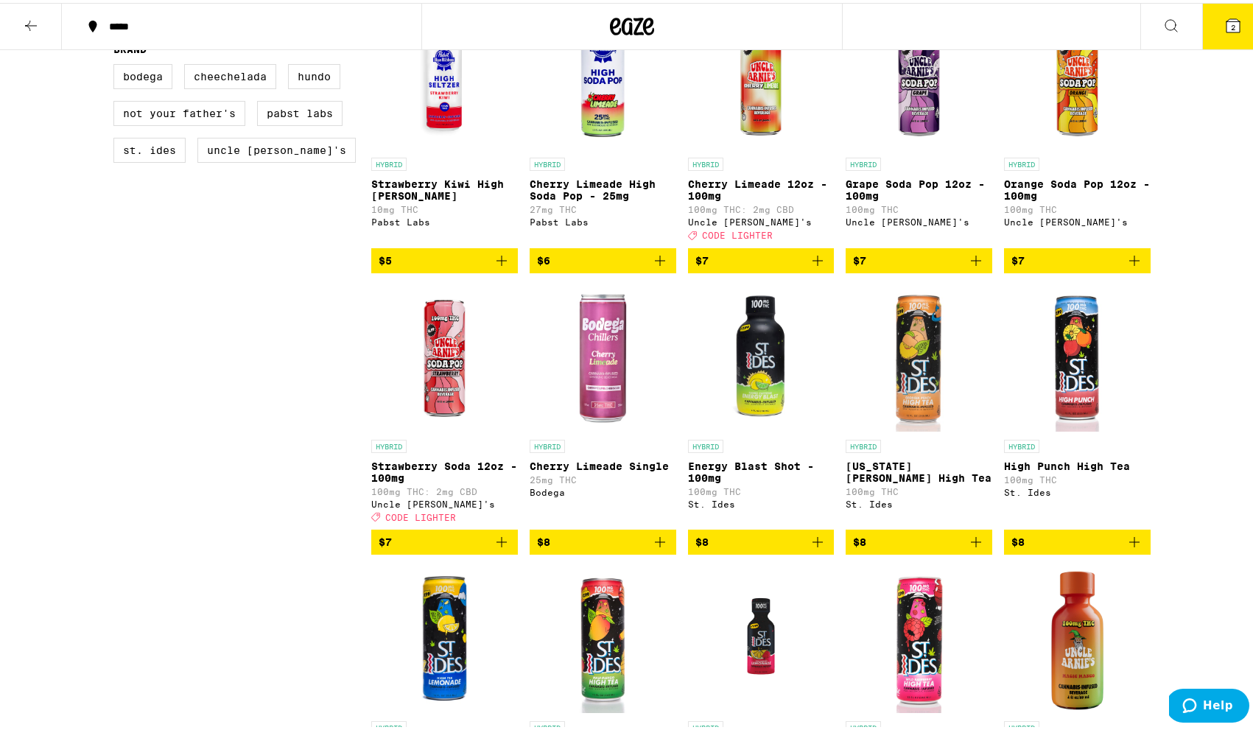
click at [910, 387] on img "Open page for Georgia Peach High Tea from St. Ides" at bounding box center [919, 355] width 147 height 147
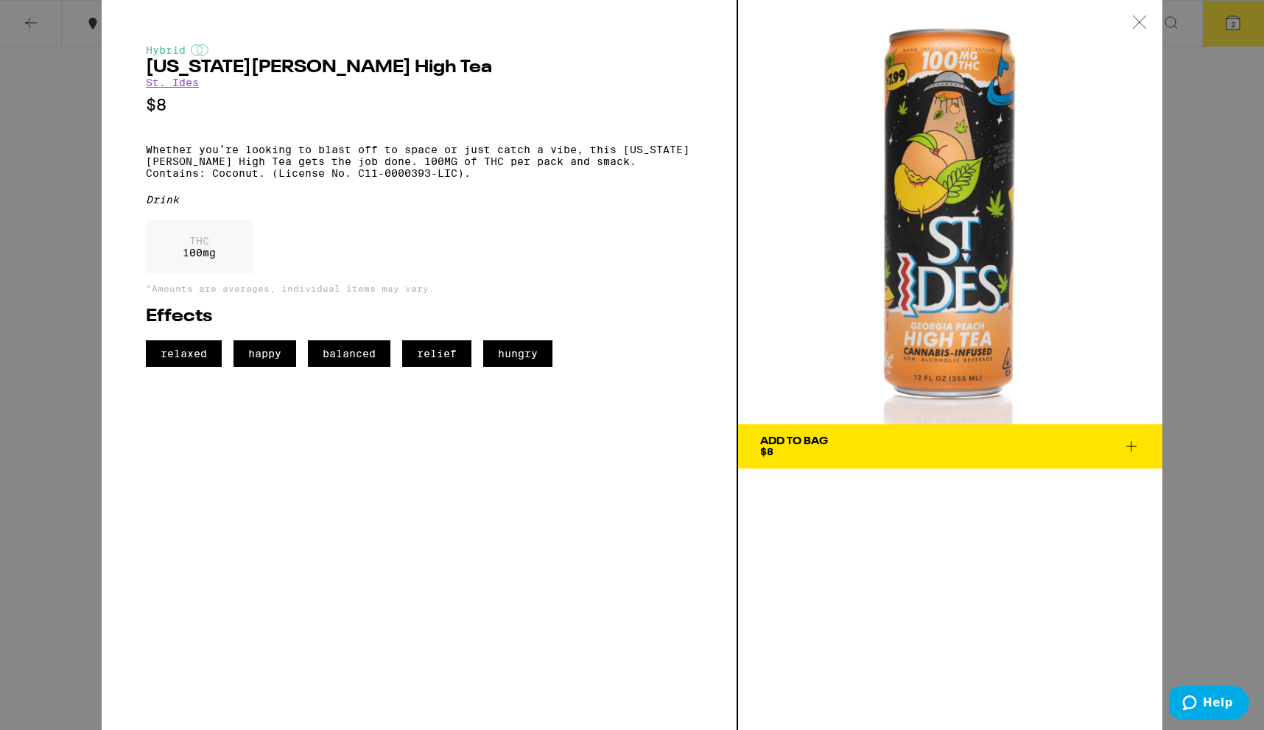
click at [1138, 18] on icon at bounding box center [1139, 21] width 15 height 13
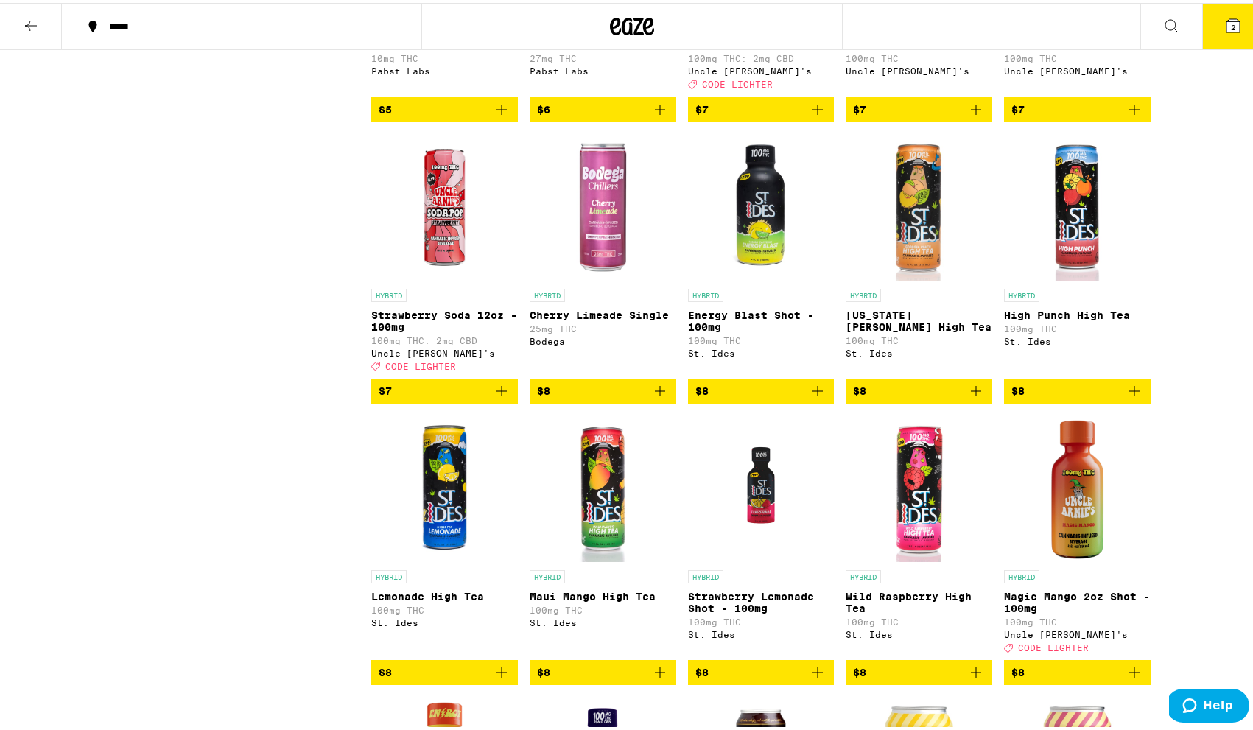
scroll to position [652, 0]
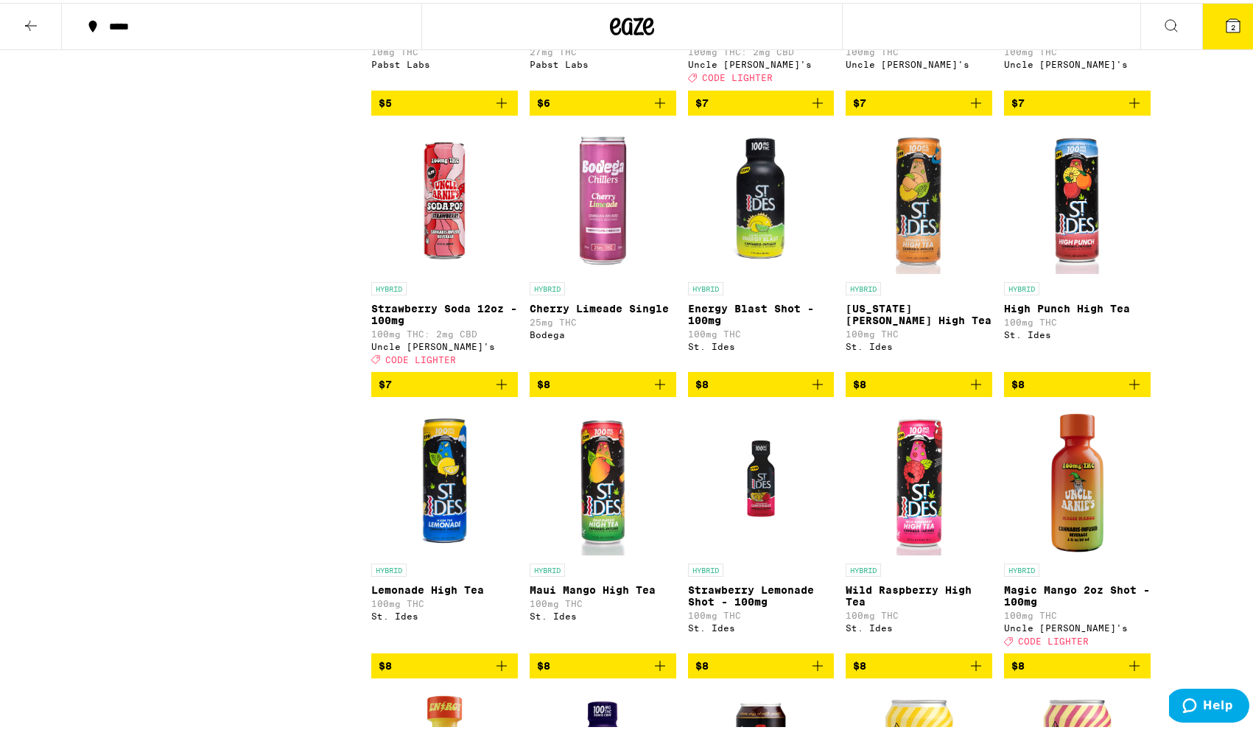
click at [432, 499] on img "Open page for Lemonade High Tea from St. Ides" at bounding box center [444, 479] width 147 height 147
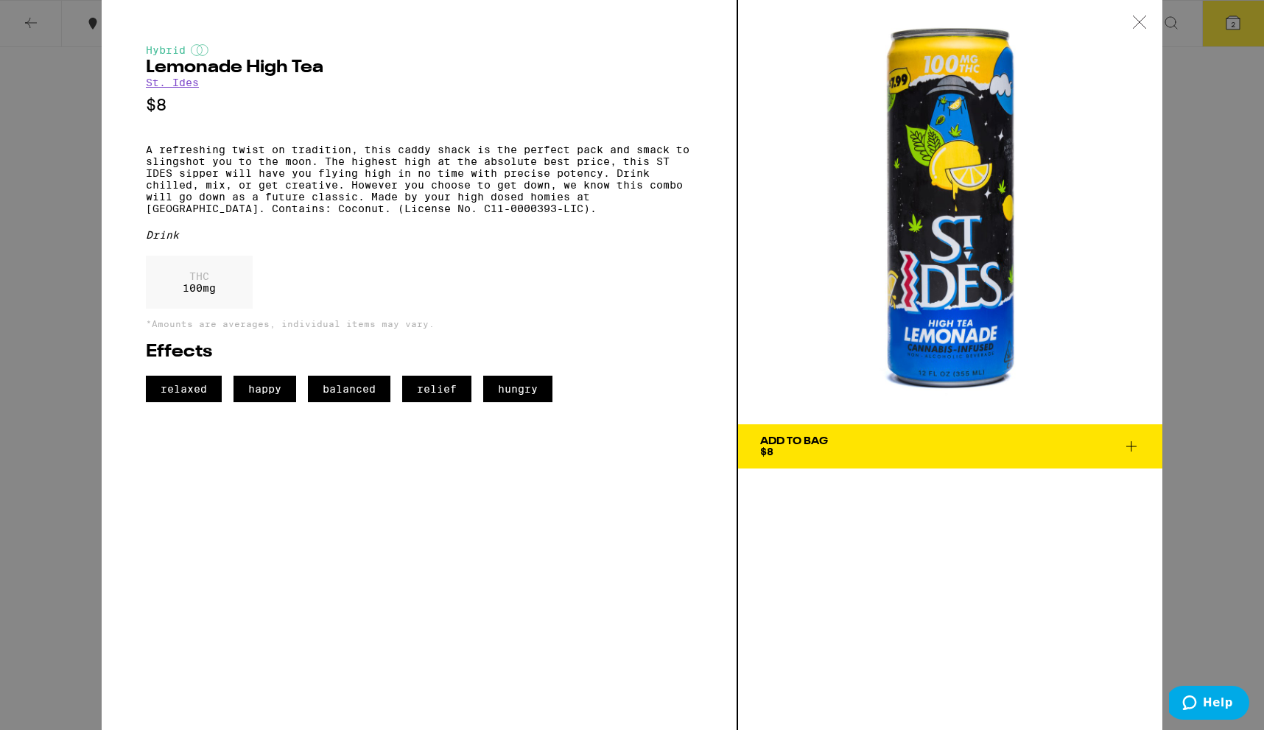
click at [863, 440] on span "Add To Bag $8" at bounding box center [950, 446] width 380 height 21
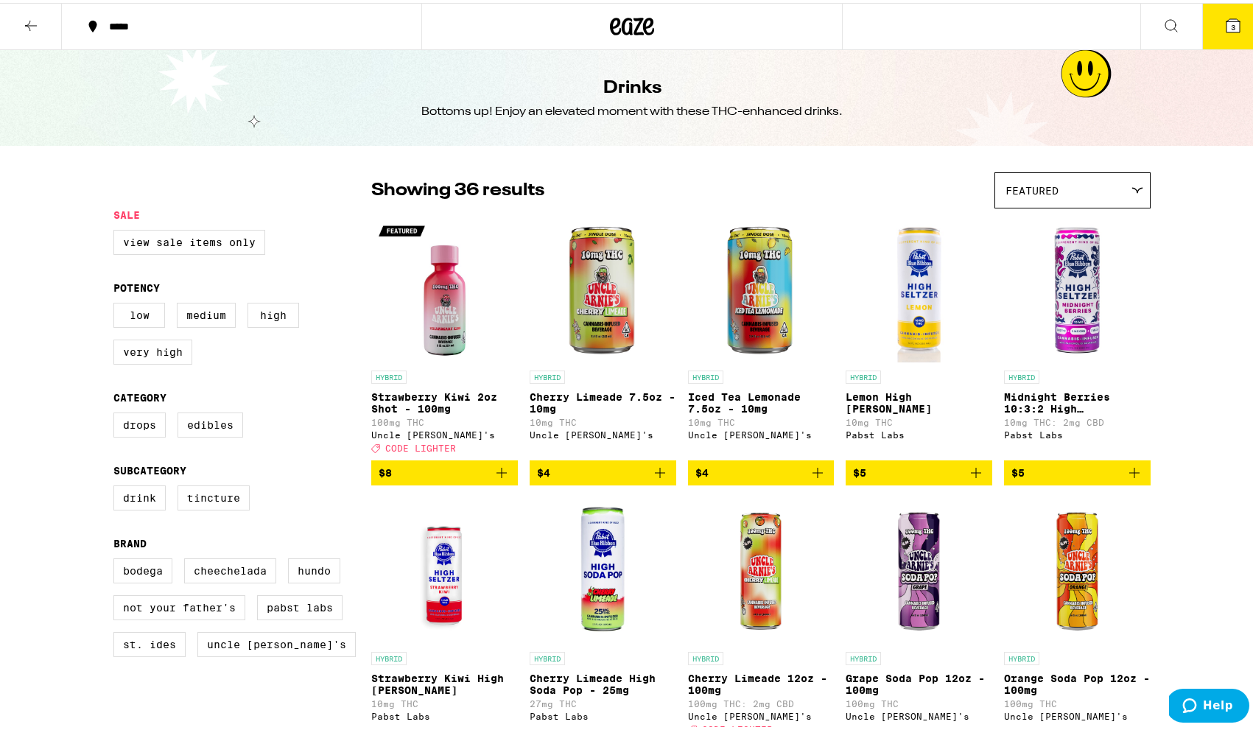
click at [33, 20] on icon at bounding box center [31, 23] width 18 height 18
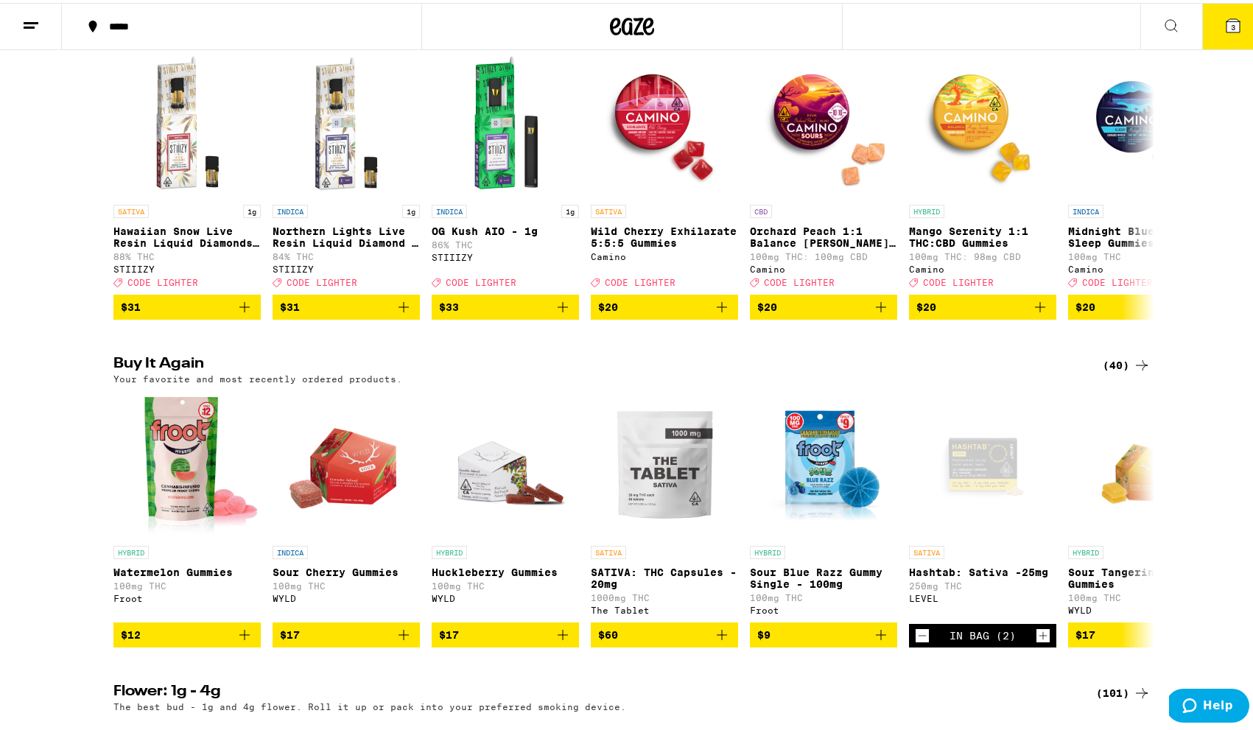
scroll to position [196, 0]
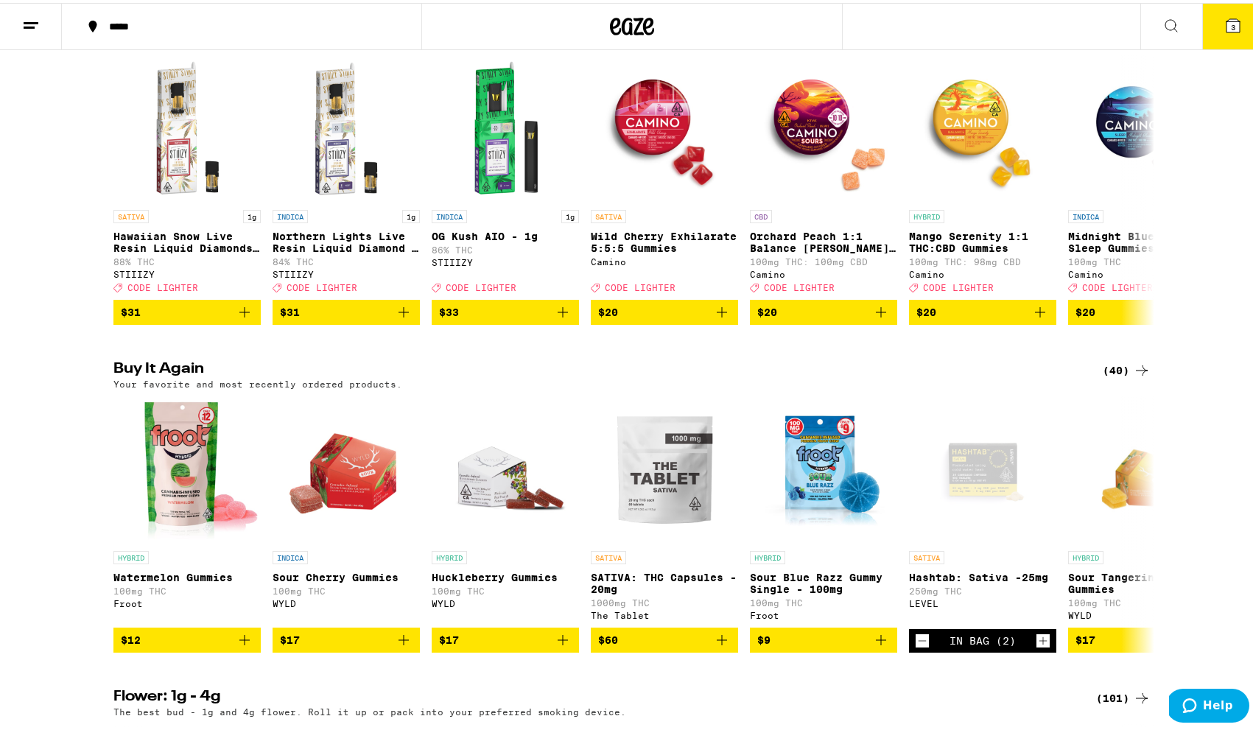
click at [1133, 372] on icon at bounding box center [1142, 368] width 18 height 18
click at [1115, 376] on div "(40)" at bounding box center [1127, 368] width 48 height 18
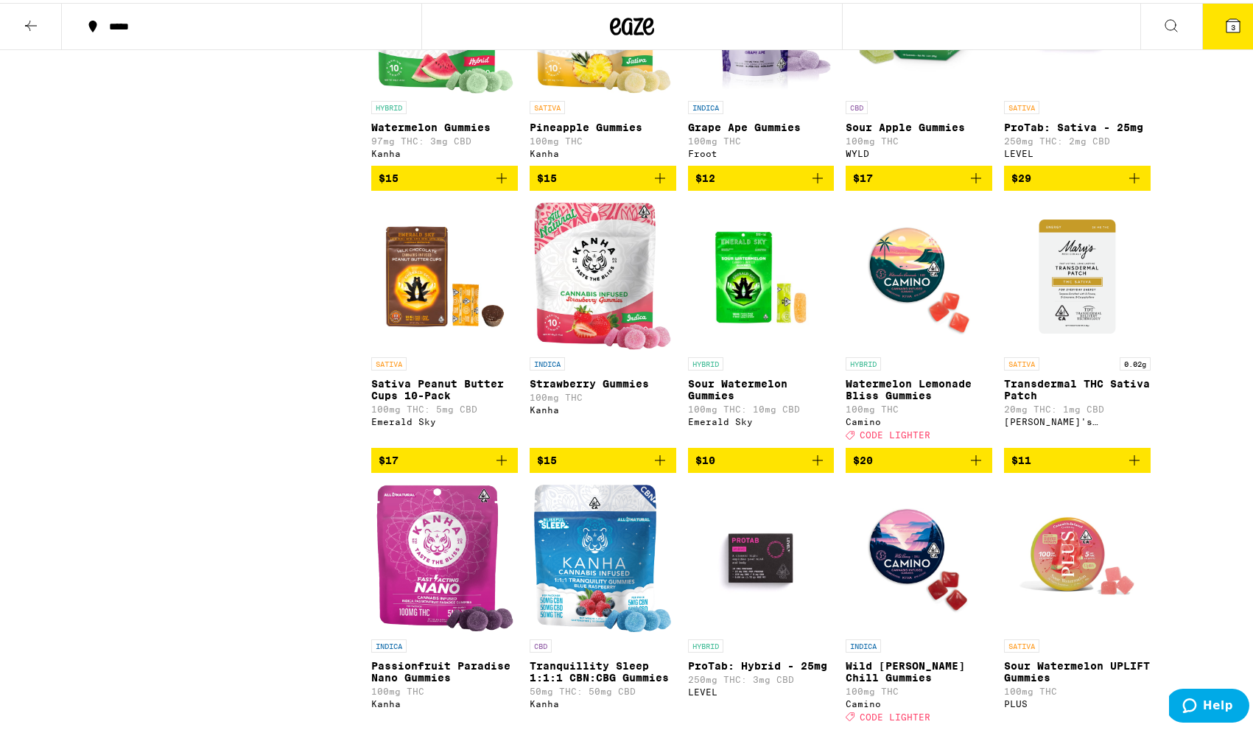
scroll to position [1625, 0]
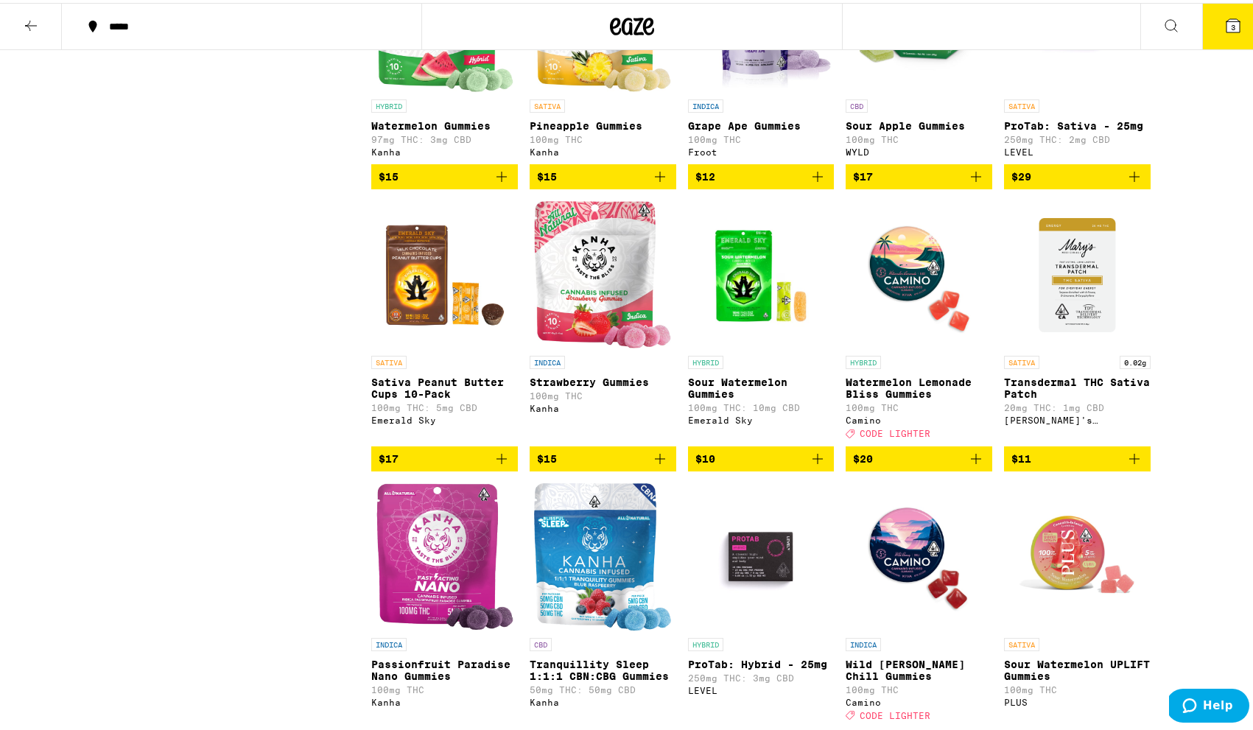
click at [1135, 465] on icon "Add to bag" at bounding box center [1135, 456] width 18 height 18
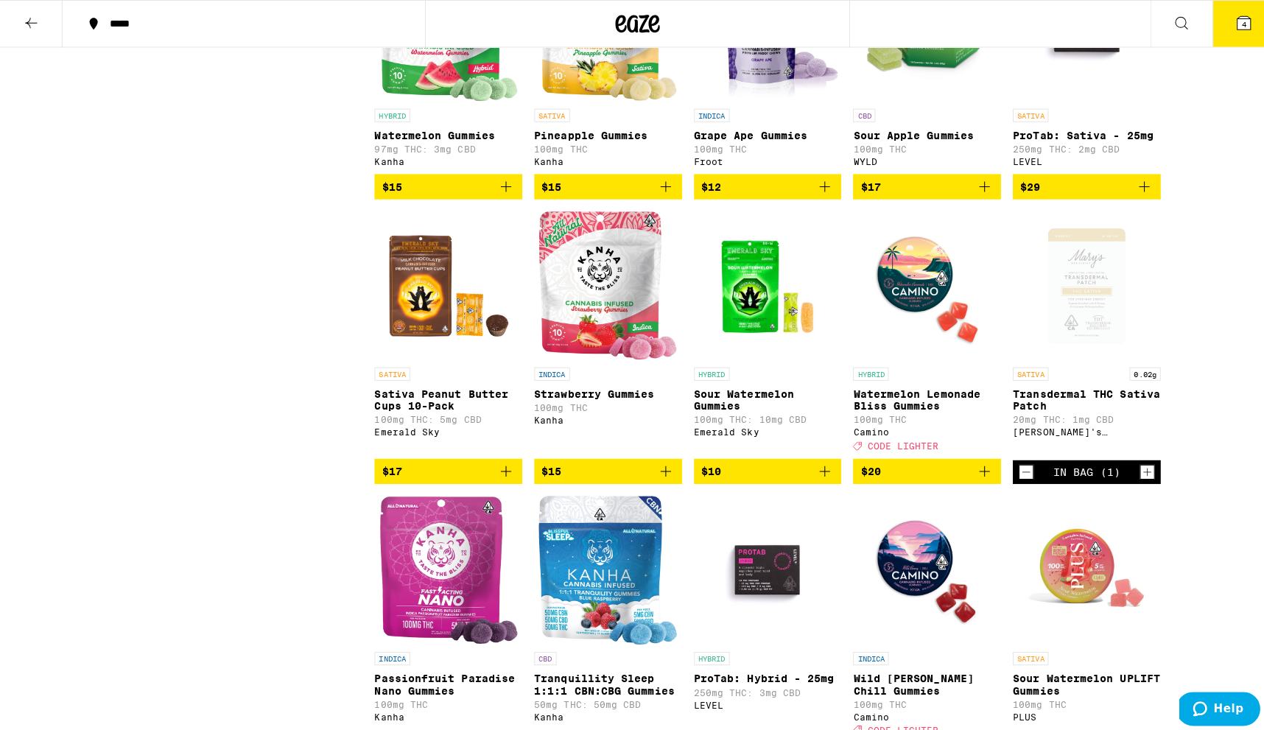
scroll to position [1605, 0]
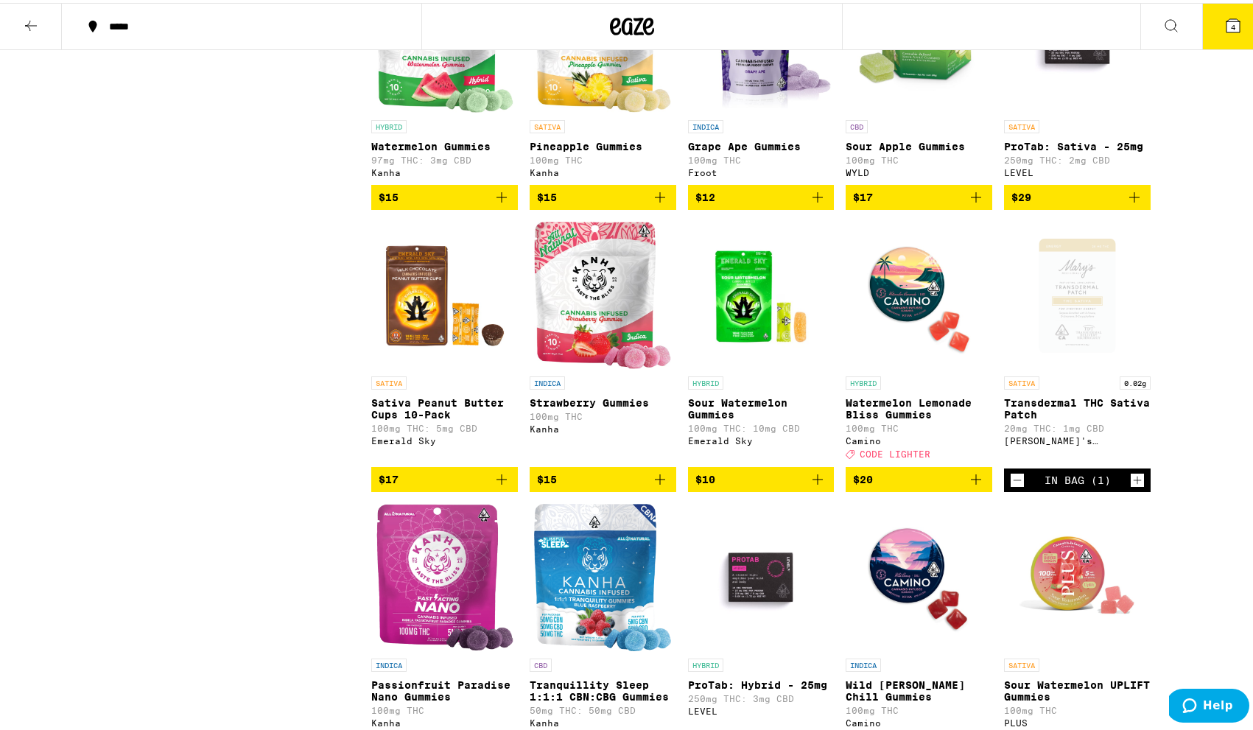
click at [1231, 27] on span "4" at bounding box center [1233, 24] width 4 height 9
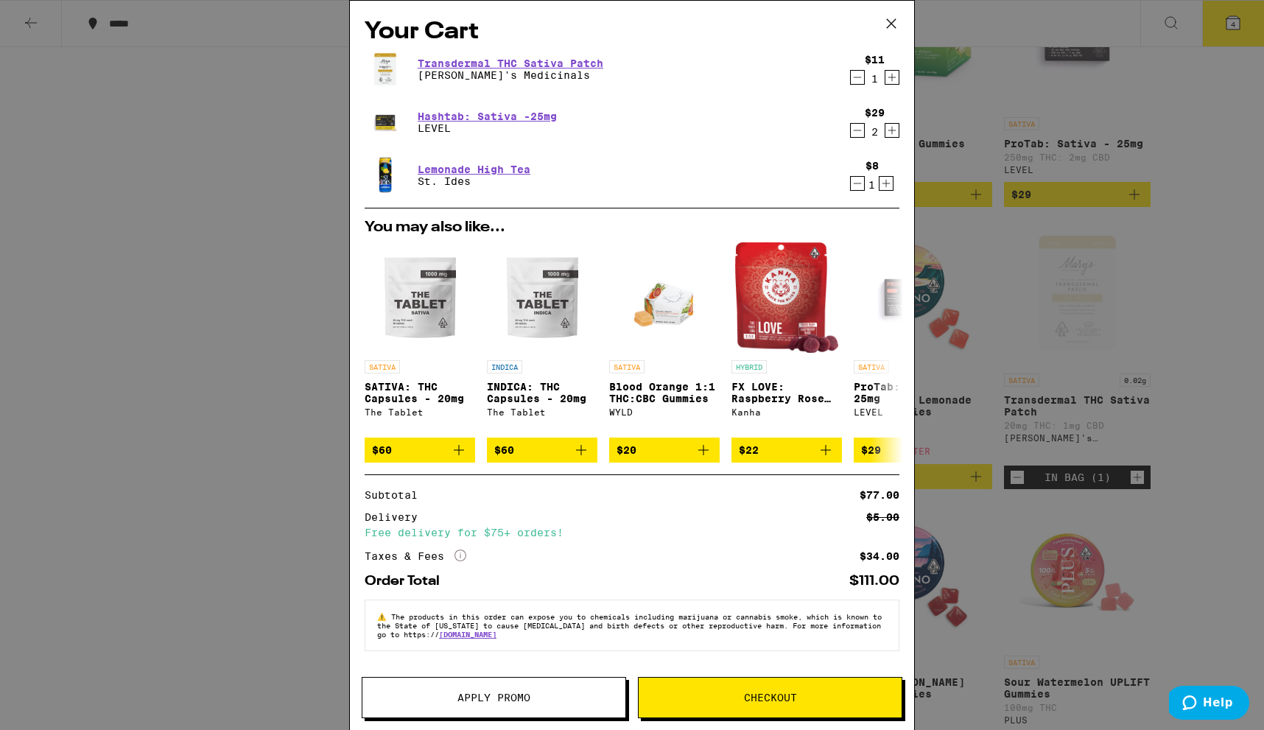
click at [822, 693] on span "Checkout" at bounding box center [770, 698] width 263 height 10
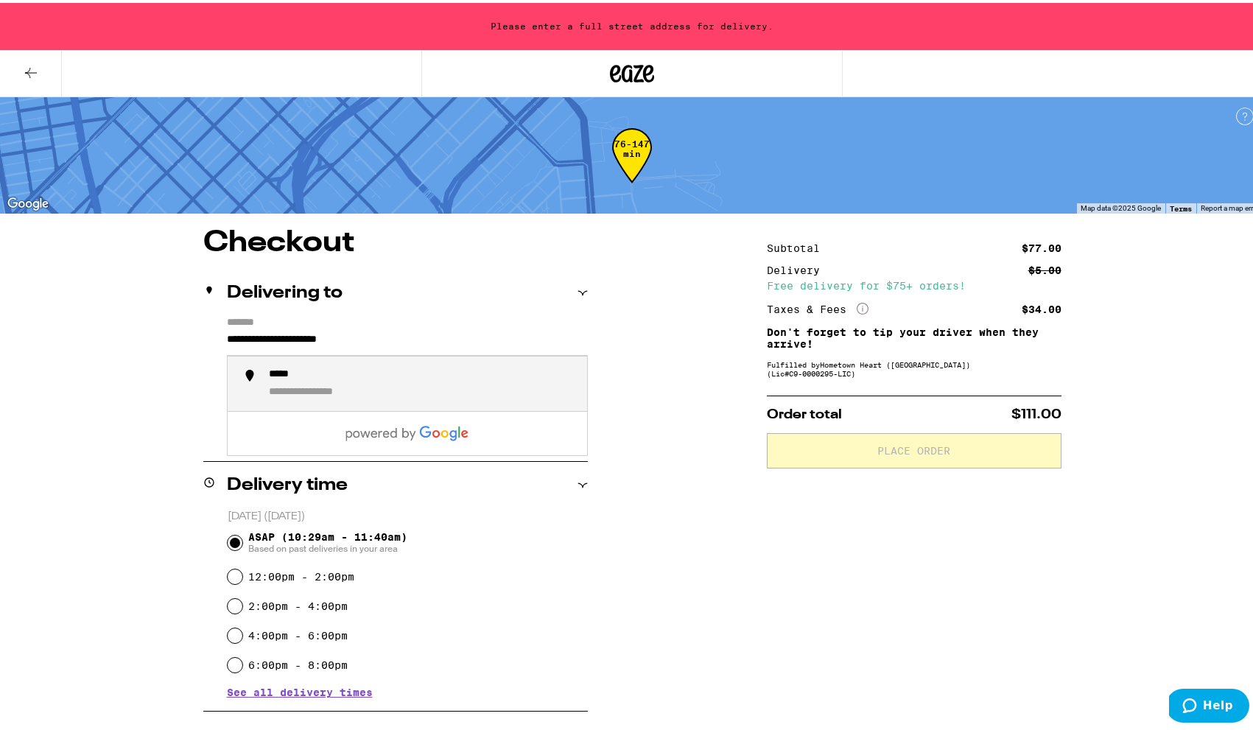
click at [432, 340] on input "**********" at bounding box center [407, 340] width 361 height 25
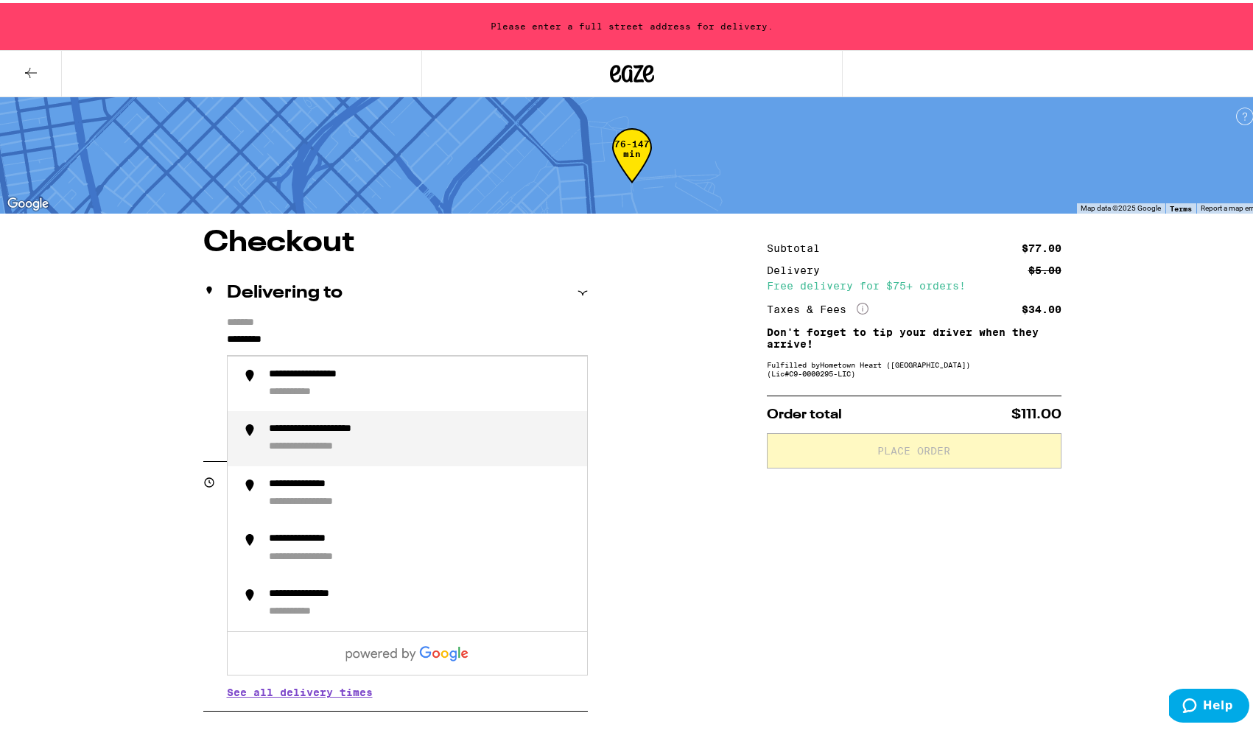
click at [368, 444] on div "**********" at bounding box center [325, 445] width 113 height 14
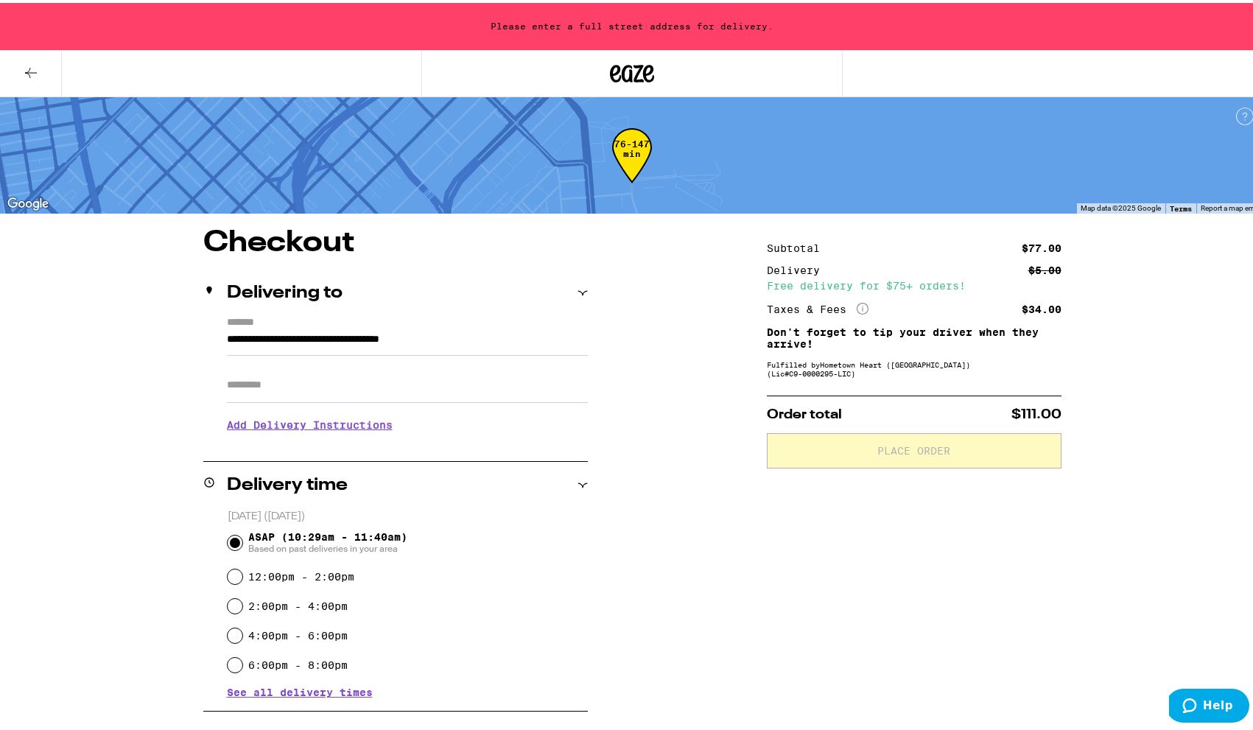
type input "**********"
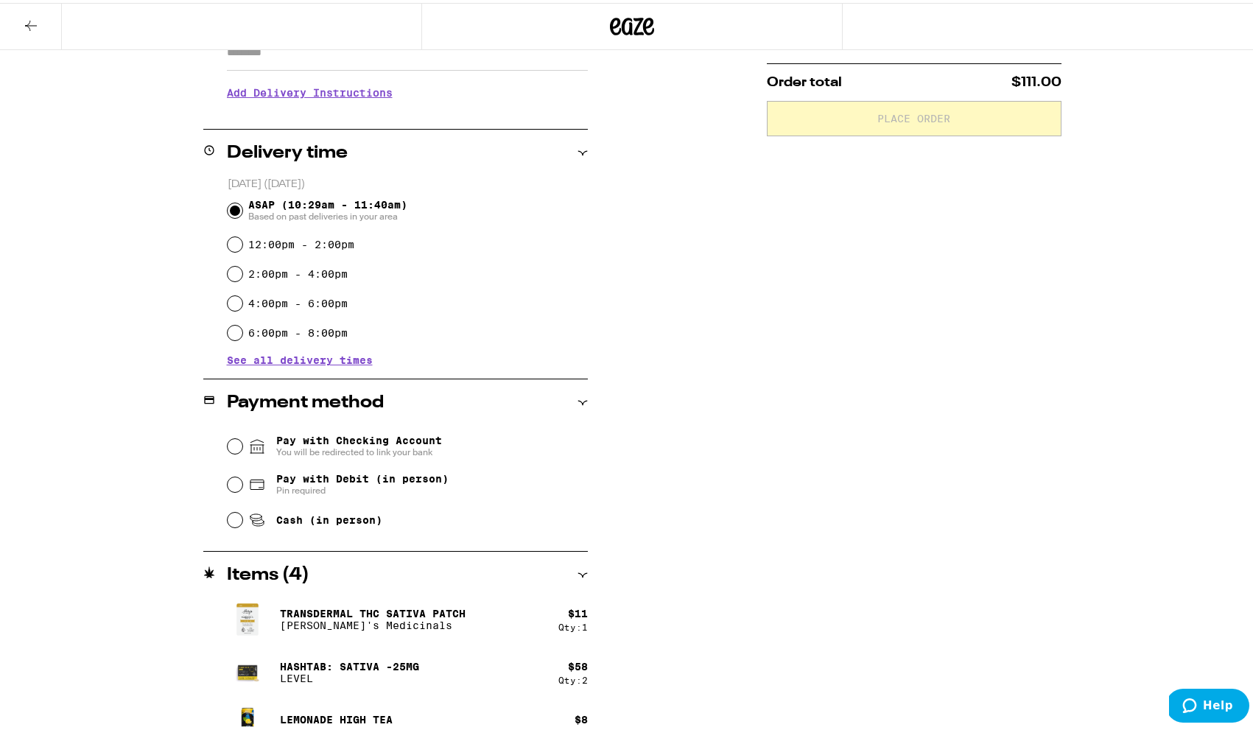
scroll to position [287, 0]
click at [382, 480] on span "Pay with Debit (in person)" at bounding box center [362, 475] width 172 height 12
click at [242, 480] on input "Pay with Debit (in person) Pin required" at bounding box center [235, 480] width 15 height 15
radio input "true"
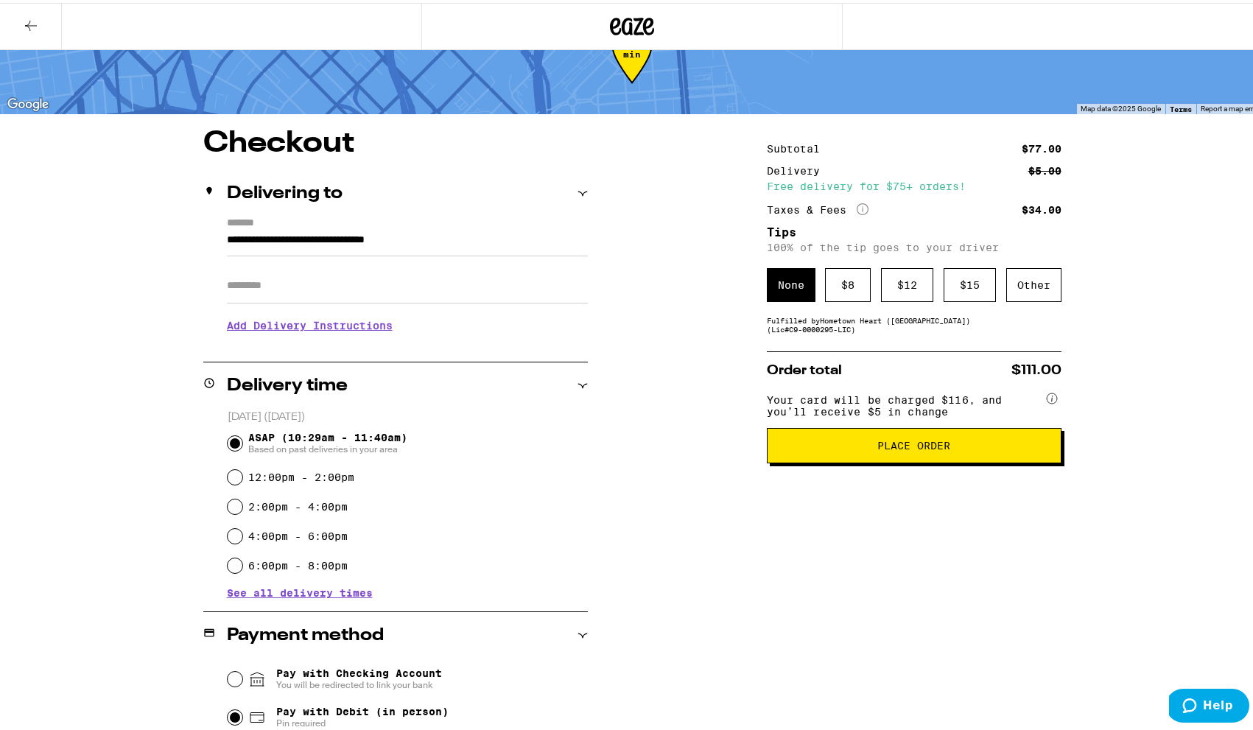
scroll to position [24, 0]
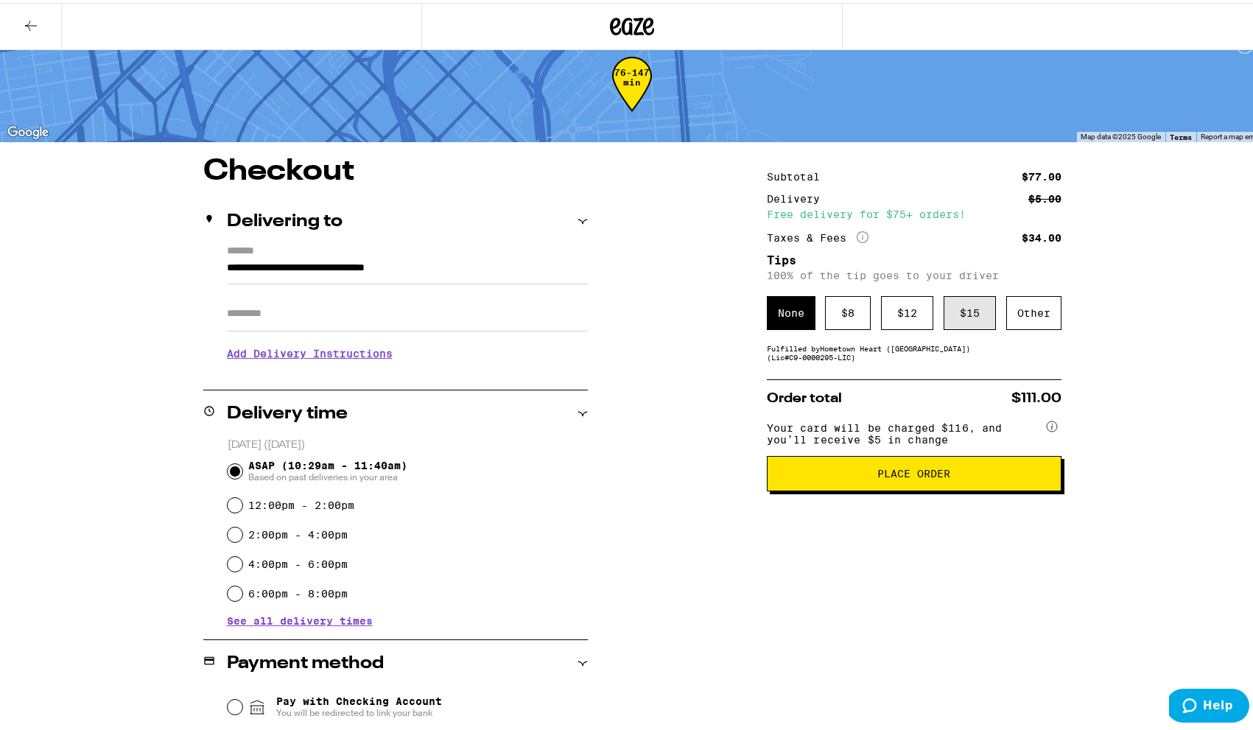
click at [964, 312] on div "$ 15" at bounding box center [970, 310] width 52 height 34
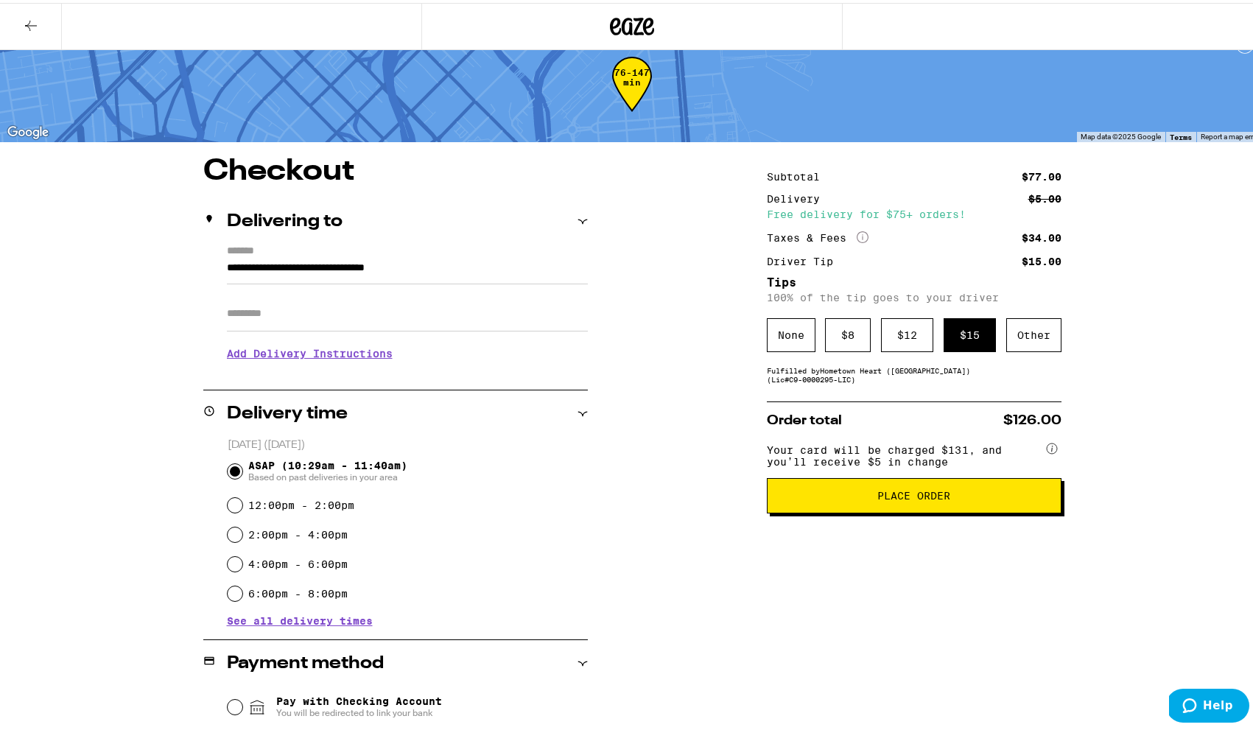
click at [928, 509] on button "Place Order" at bounding box center [914, 492] width 295 height 35
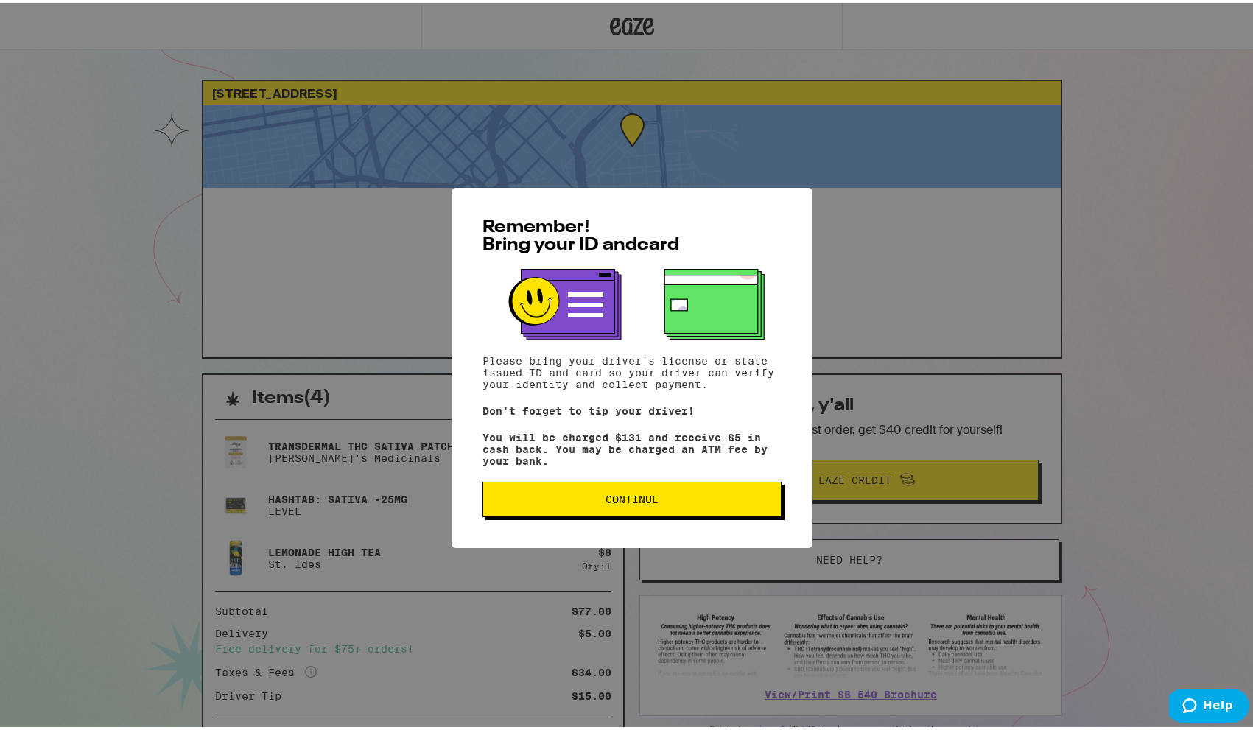
click at [695, 502] on span "Continue" at bounding box center [632, 496] width 274 height 10
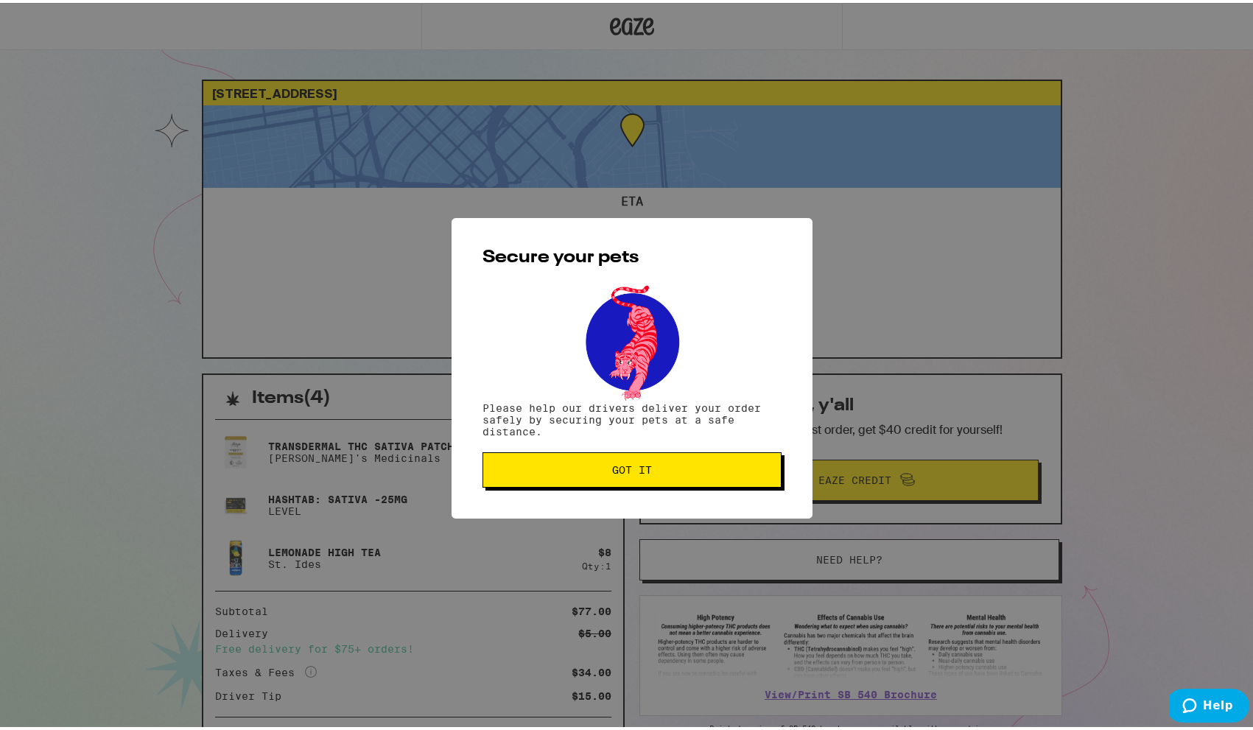
click at [718, 477] on button "Got it" at bounding box center [632, 466] width 299 height 35
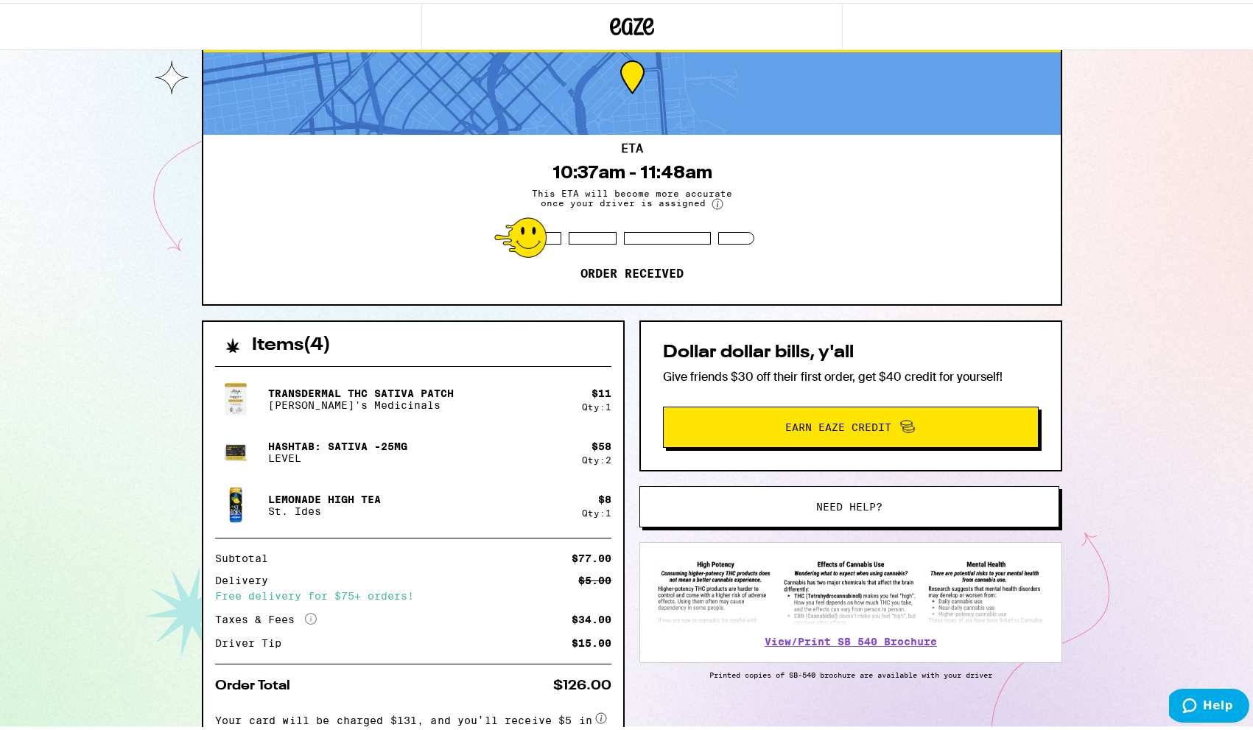
scroll to position [72, 0]
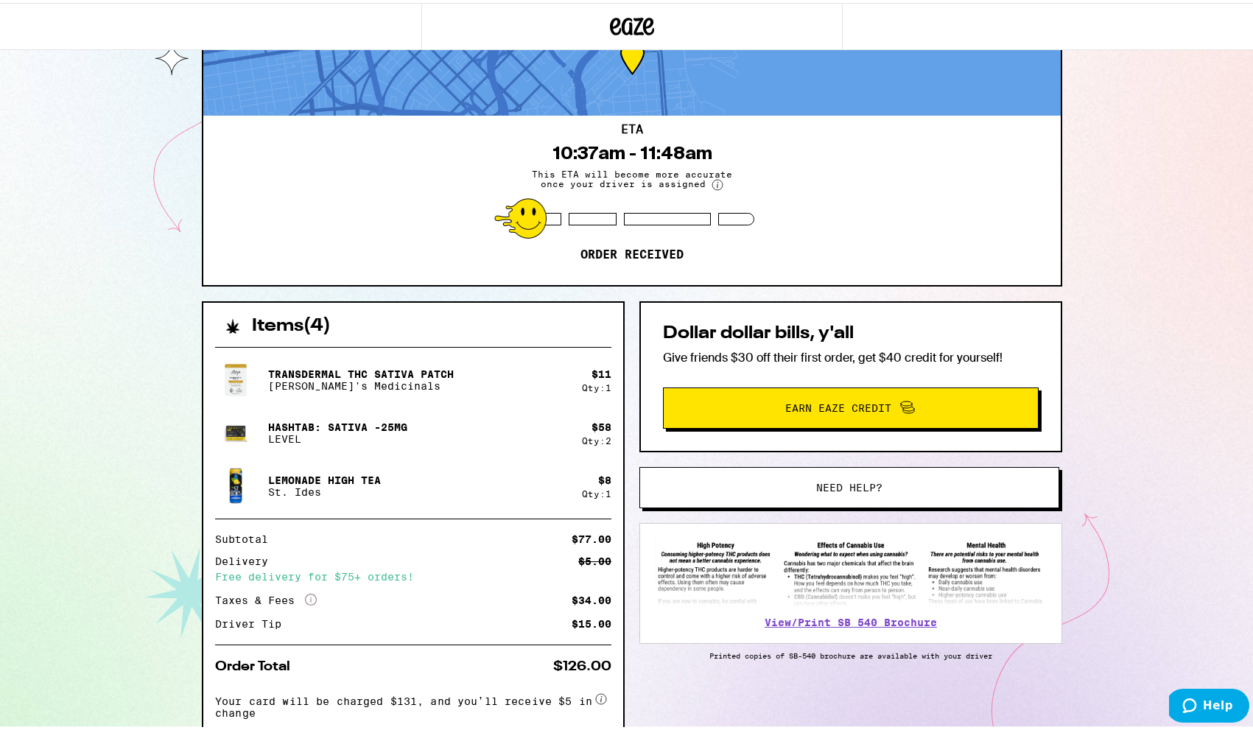
click at [1172, 176] on div "[STREET_ADDRESS] ETA 10:37am - 11:48am This ETA will become more accurate once …" at bounding box center [632, 368] width 1264 height 881
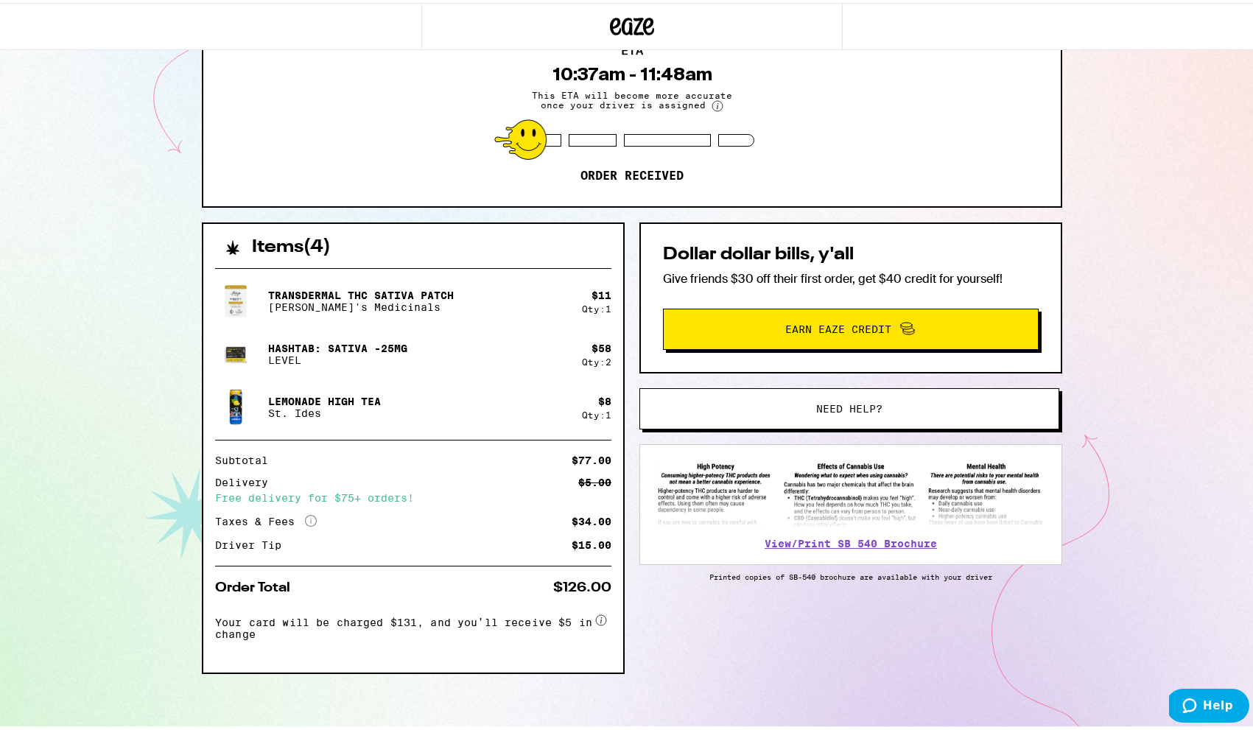
click at [1221, 371] on div "[STREET_ADDRESS] ETA 10:37am - 11:48am This ETA will become more accurate once …" at bounding box center [632, 289] width 1264 height 881
